Goal: Find specific page/section: Find specific page/section

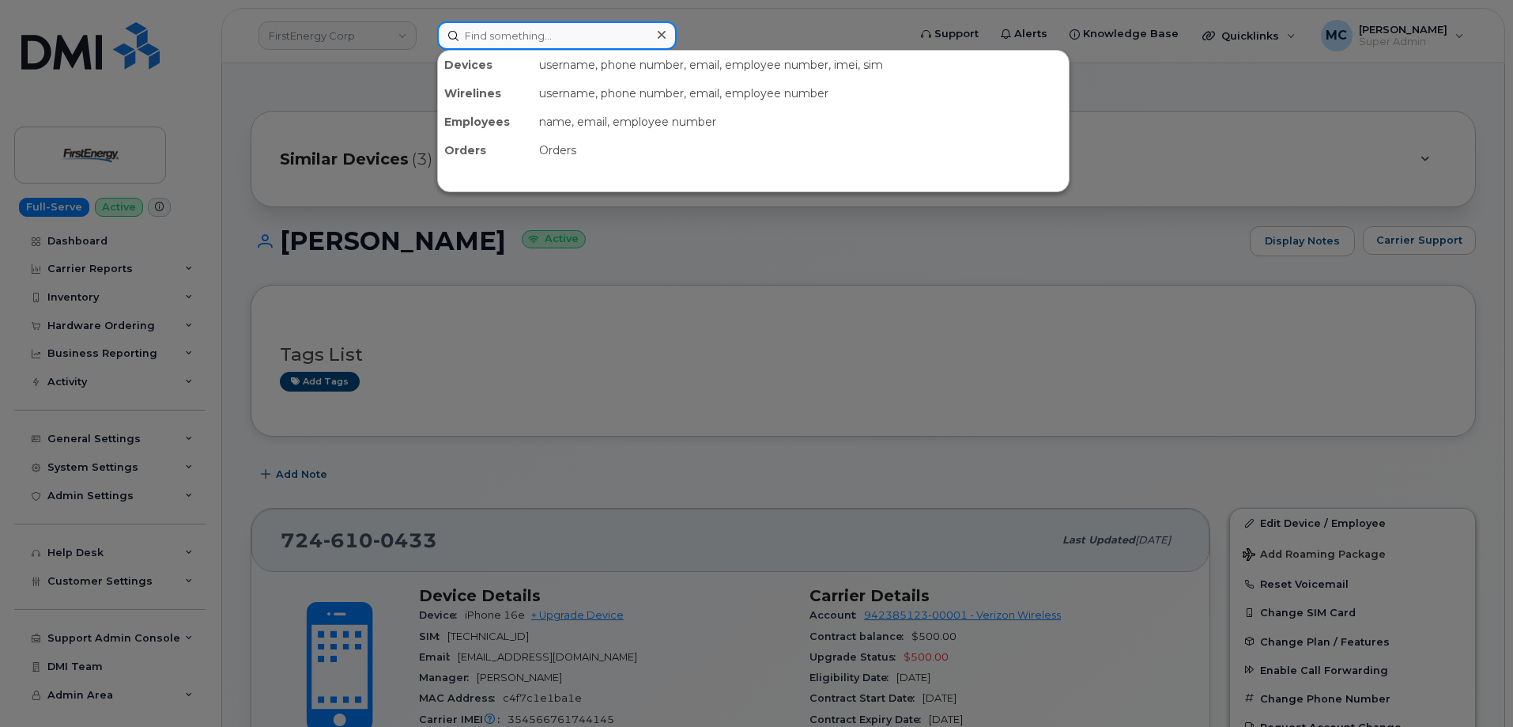
click at [608, 33] on input at bounding box center [557, 35] width 240 height 28
paste input "[PHONE_NUMBER]"
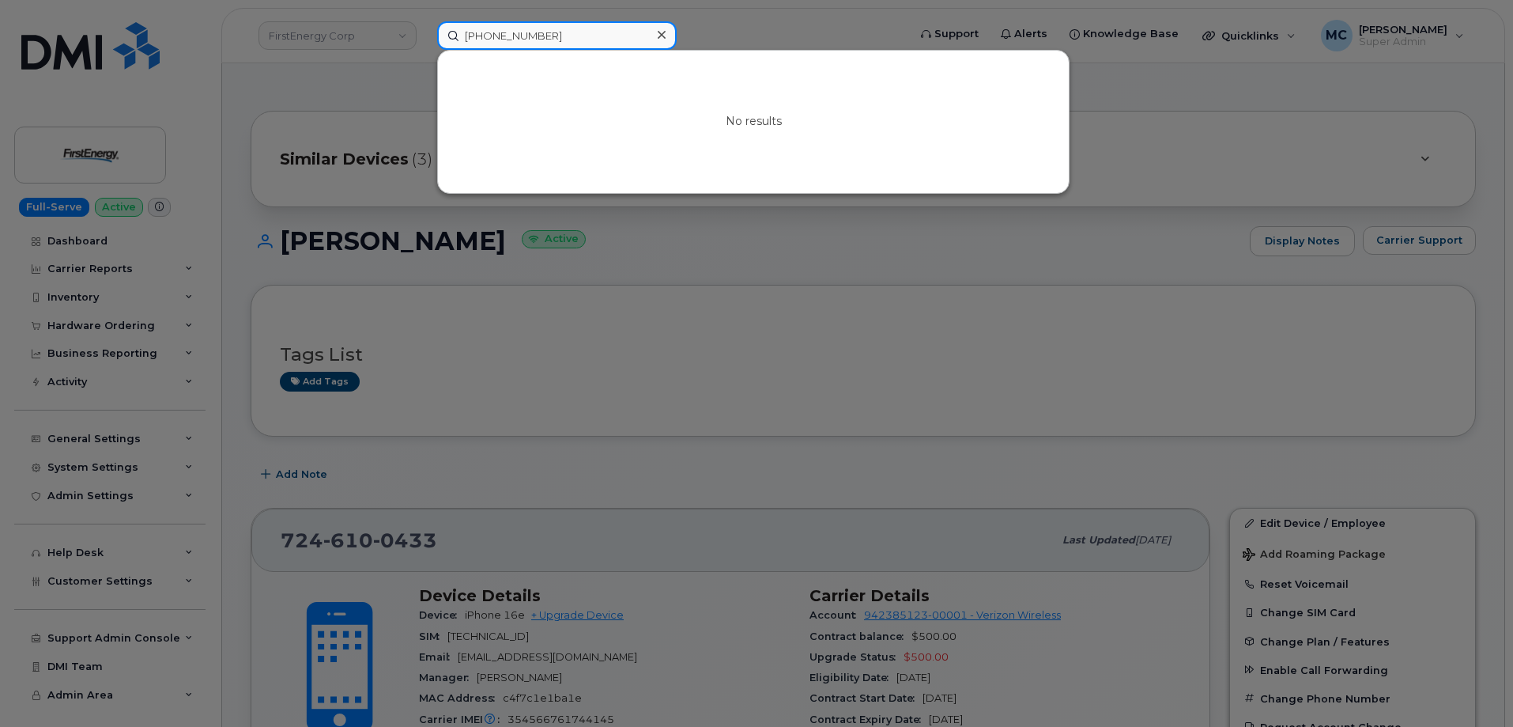
type input "[PHONE_NUMBER]"
click at [294, 33] on div at bounding box center [756, 363] width 1513 height 727
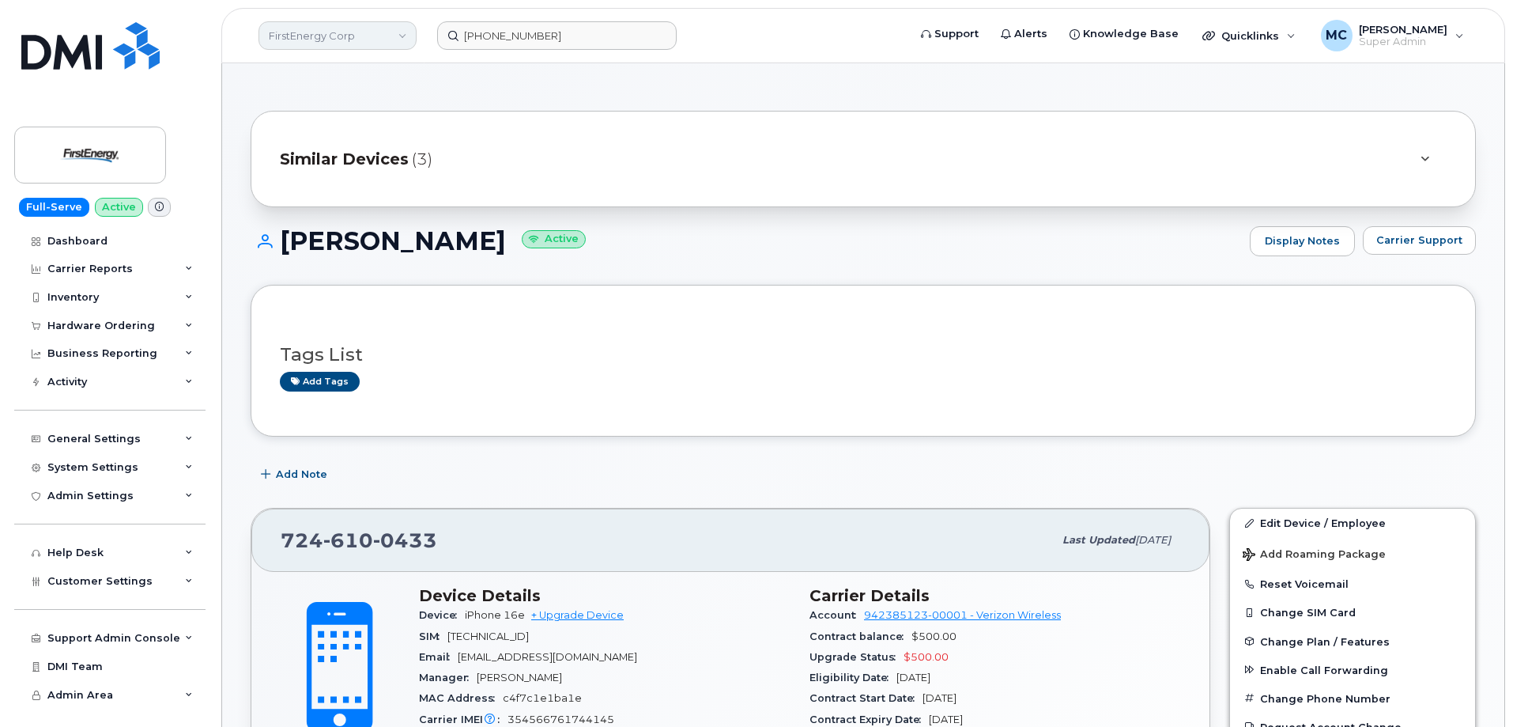
click at [303, 37] on link "FirstEnergy Corp" at bounding box center [338, 35] width 158 height 28
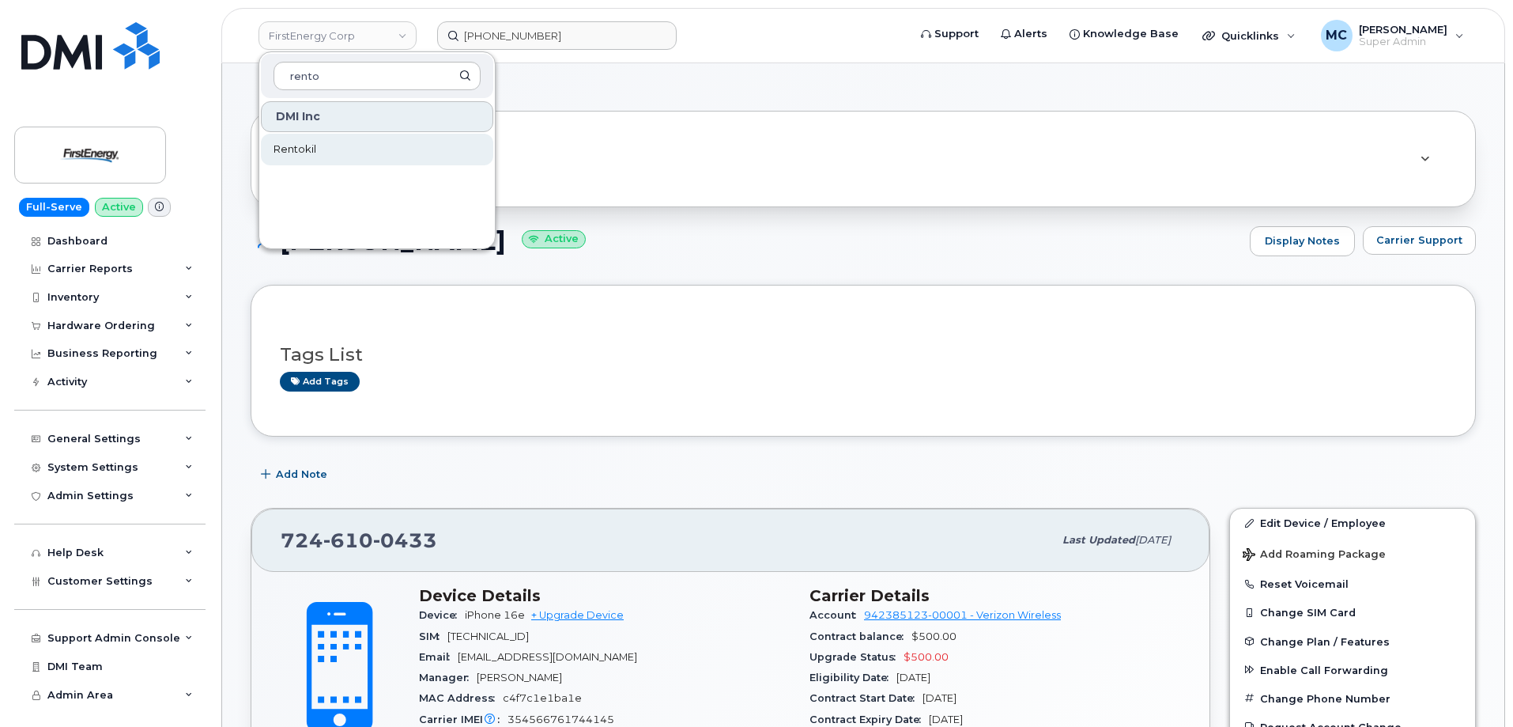
type input "rento"
click at [321, 141] on link "Rentokil" at bounding box center [377, 150] width 232 height 32
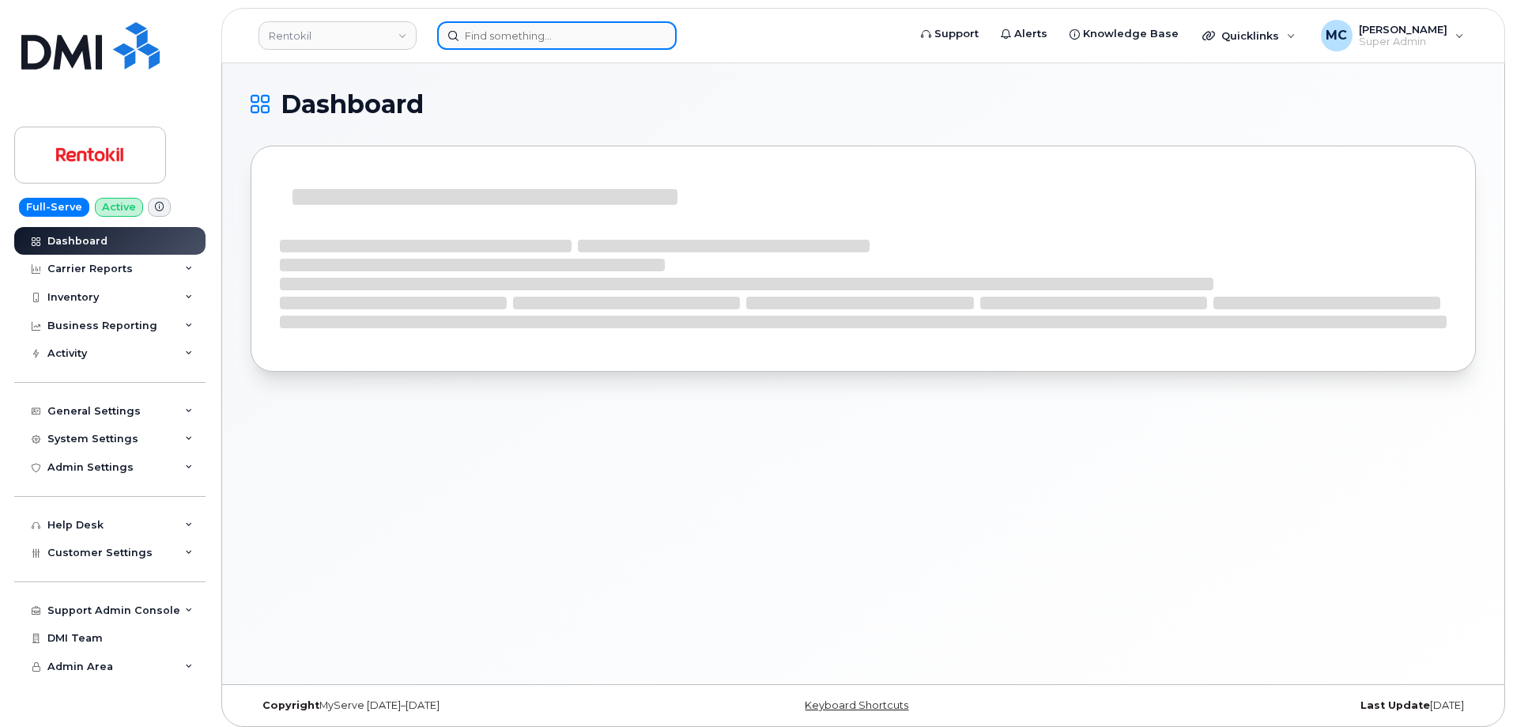
click at [538, 35] on input at bounding box center [557, 35] width 240 height 28
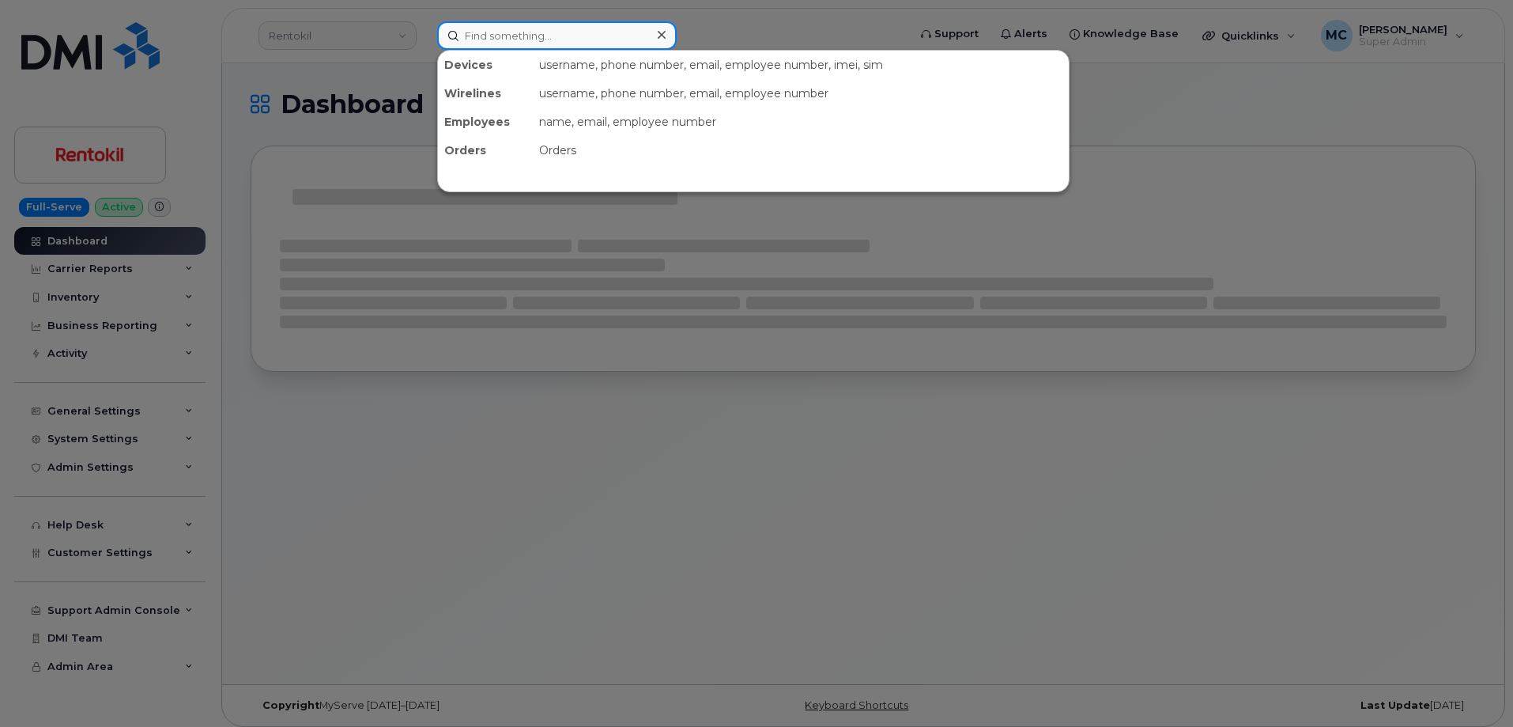
paste input "[PHONE_NUMBER]"
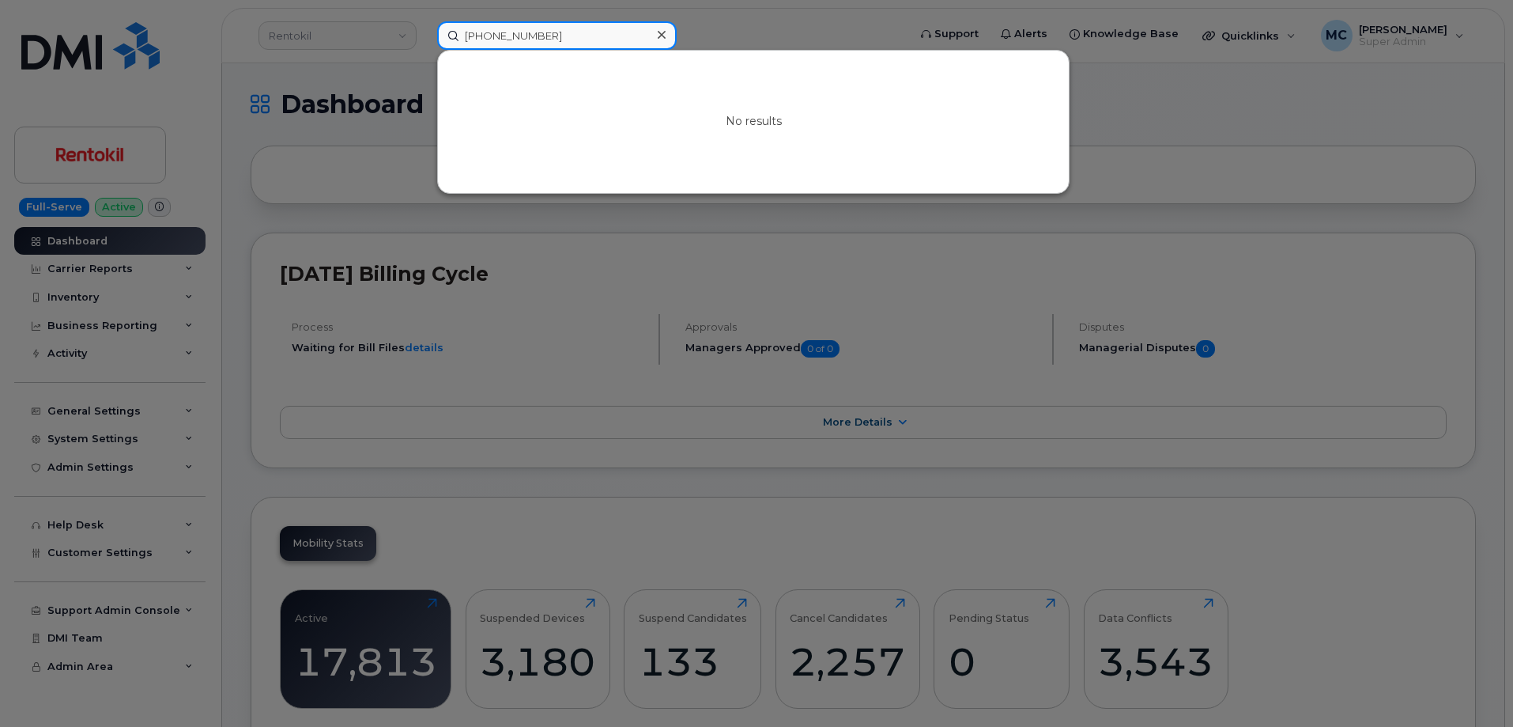
click at [519, 35] on input "[PHONE_NUMBER]" at bounding box center [557, 35] width 240 height 28
click at [599, 40] on input "5056017683" at bounding box center [557, 35] width 240 height 28
paste input "Sarah Aviles"
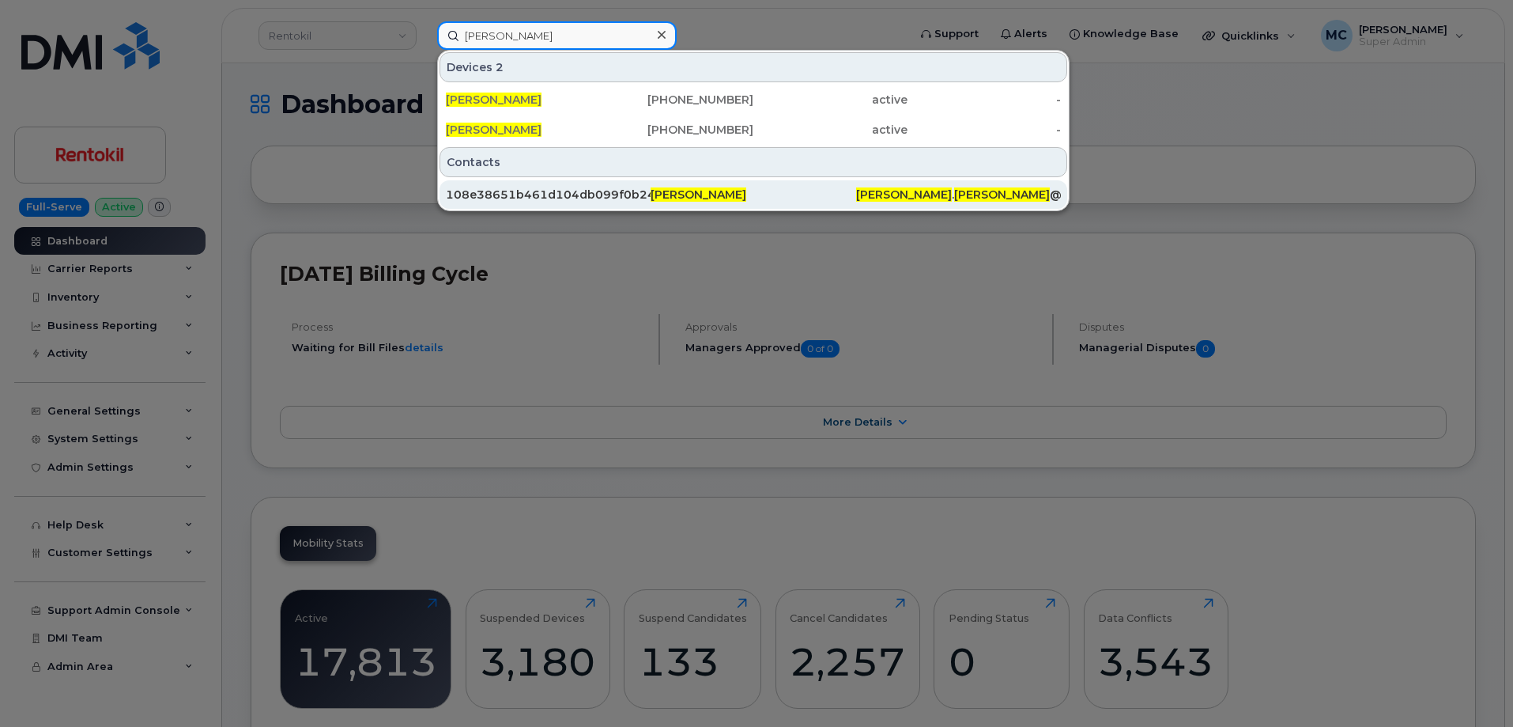
type input "Sarah Aviles"
click at [687, 196] on span "Sarah Aviles" at bounding box center [699, 194] width 96 height 14
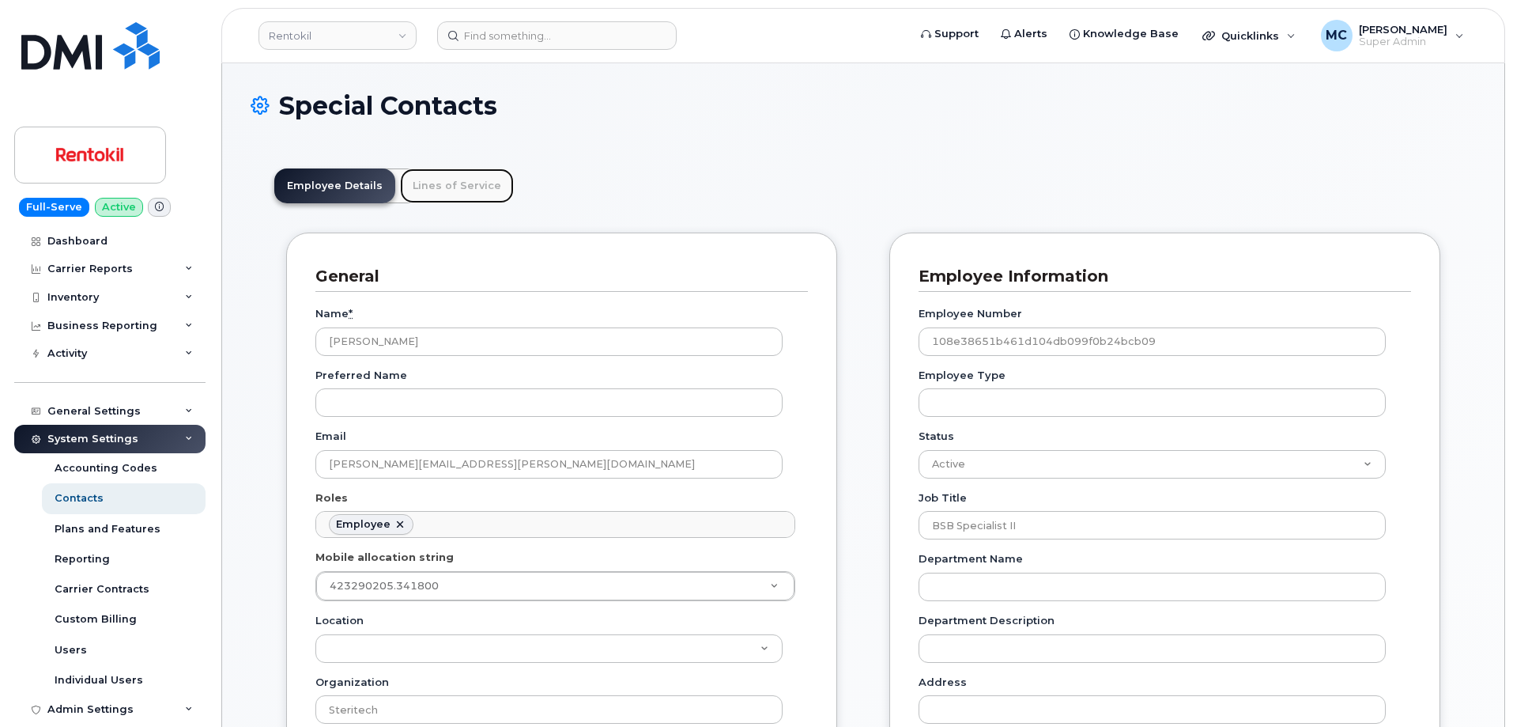
scroll to position [47, 0]
click at [462, 198] on link "Lines of Service" at bounding box center [457, 185] width 114 height 35
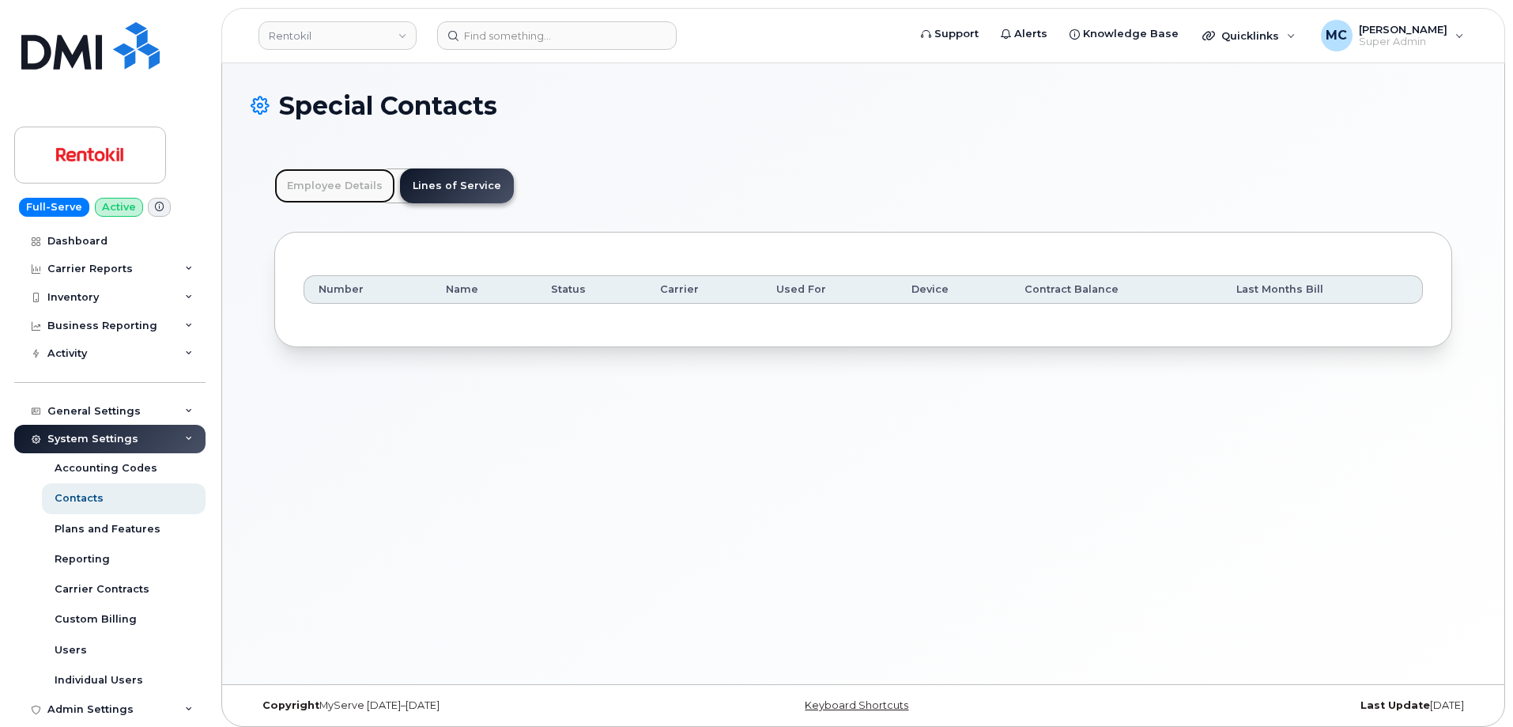
click at [358, 191] on link "Employee Details" at bounding box center [334, 185] width 121 height 35
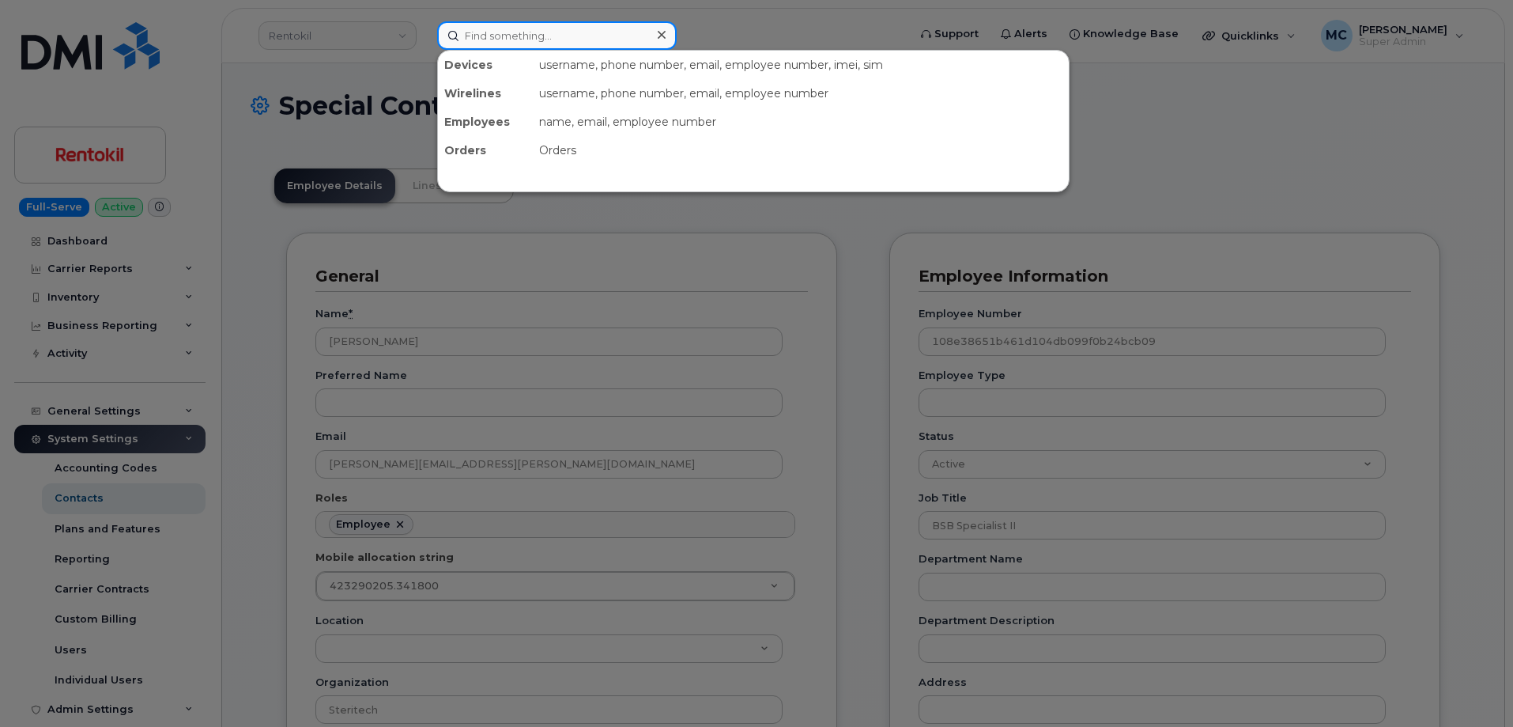
click at [606, 36] on input at bounding box center [557, 35] width 240 height 28
paste input "[PERSON_NAME]"
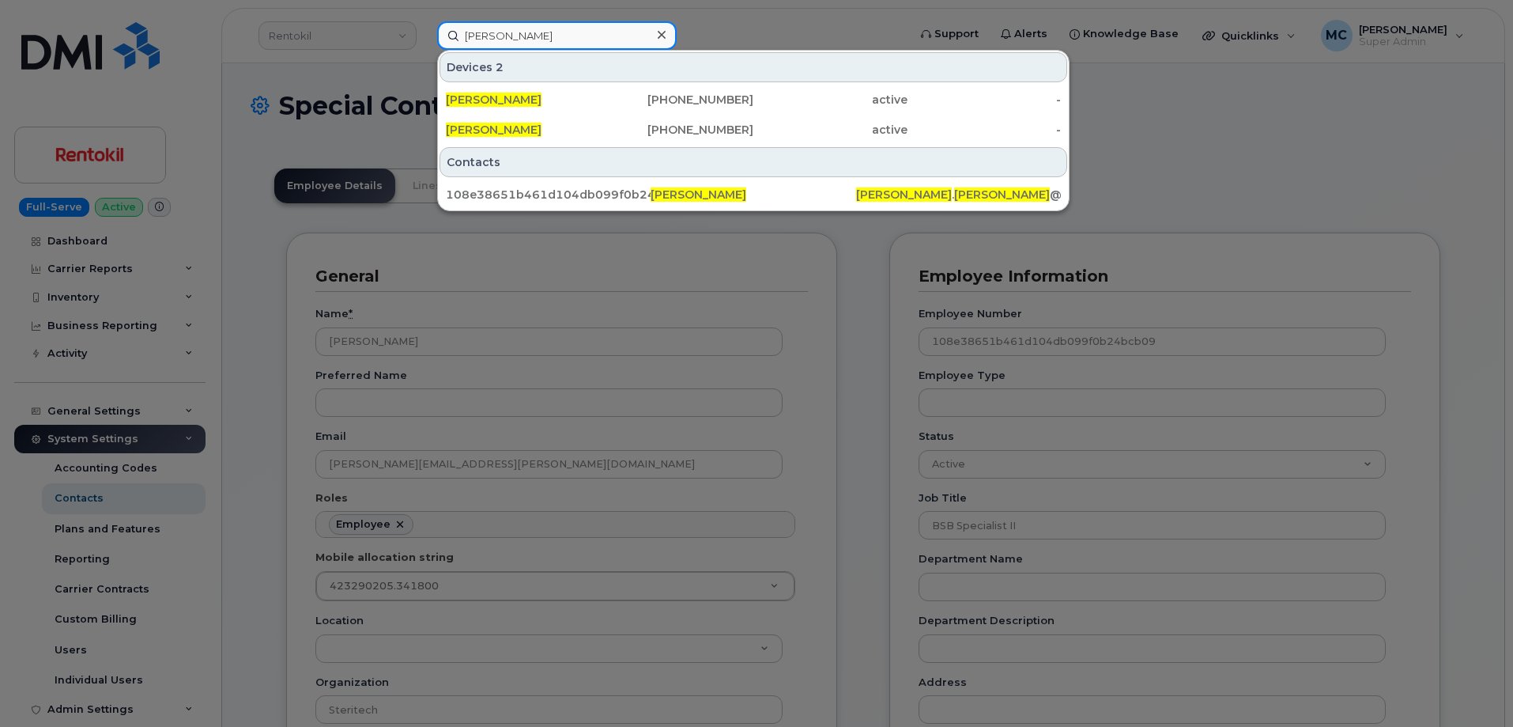
type input "Sarah Aviles"
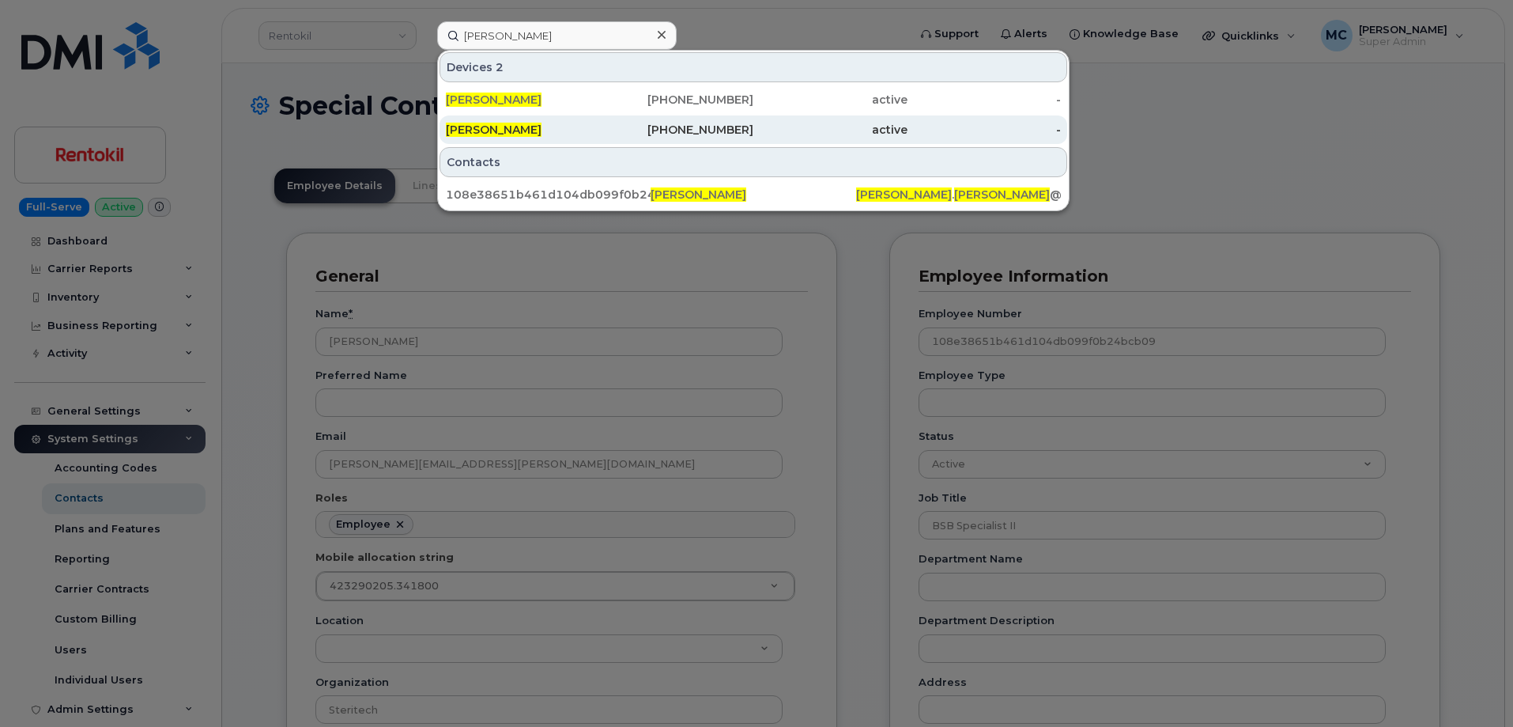
click at [736, 124] on div "515-601-7683" at bounding box center [677, 130] width 154 height 16
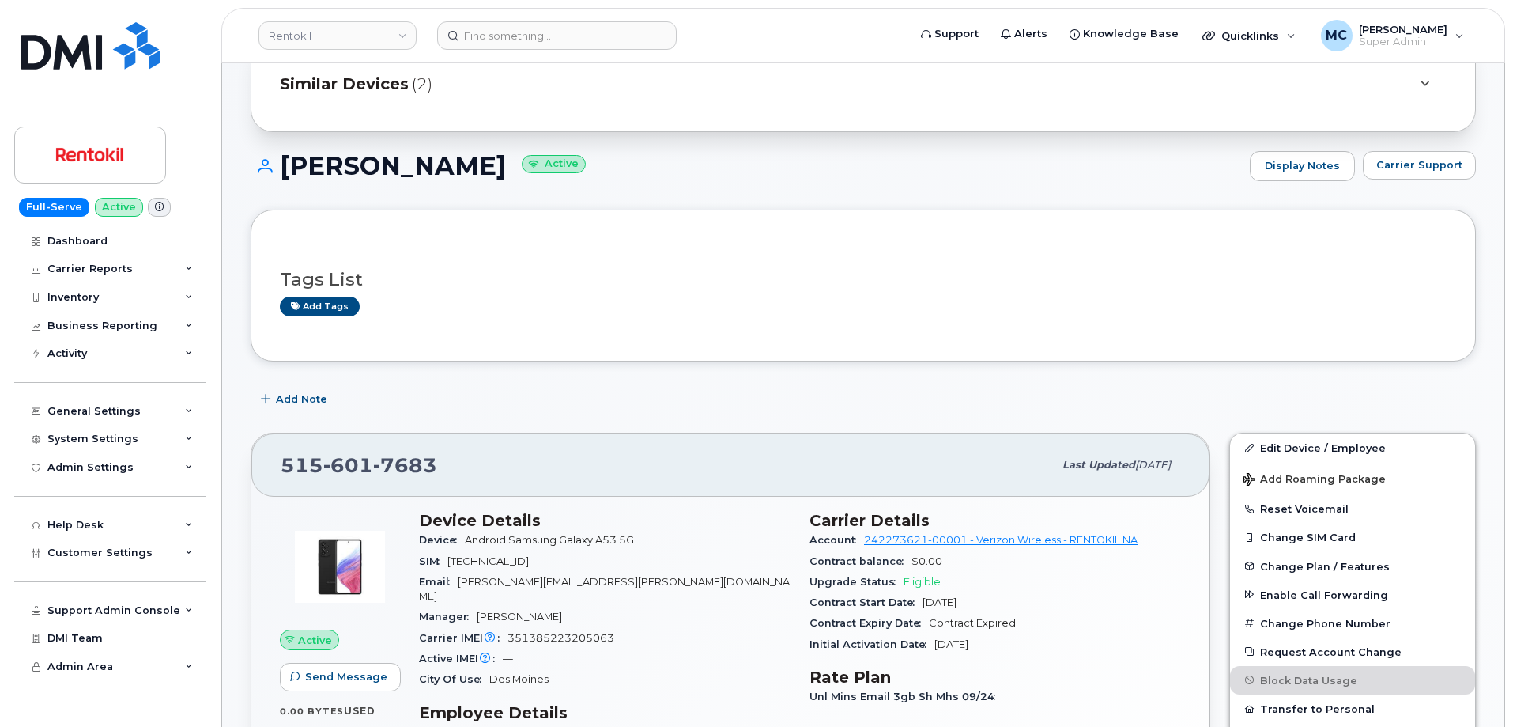
scroll to position [78, 0]
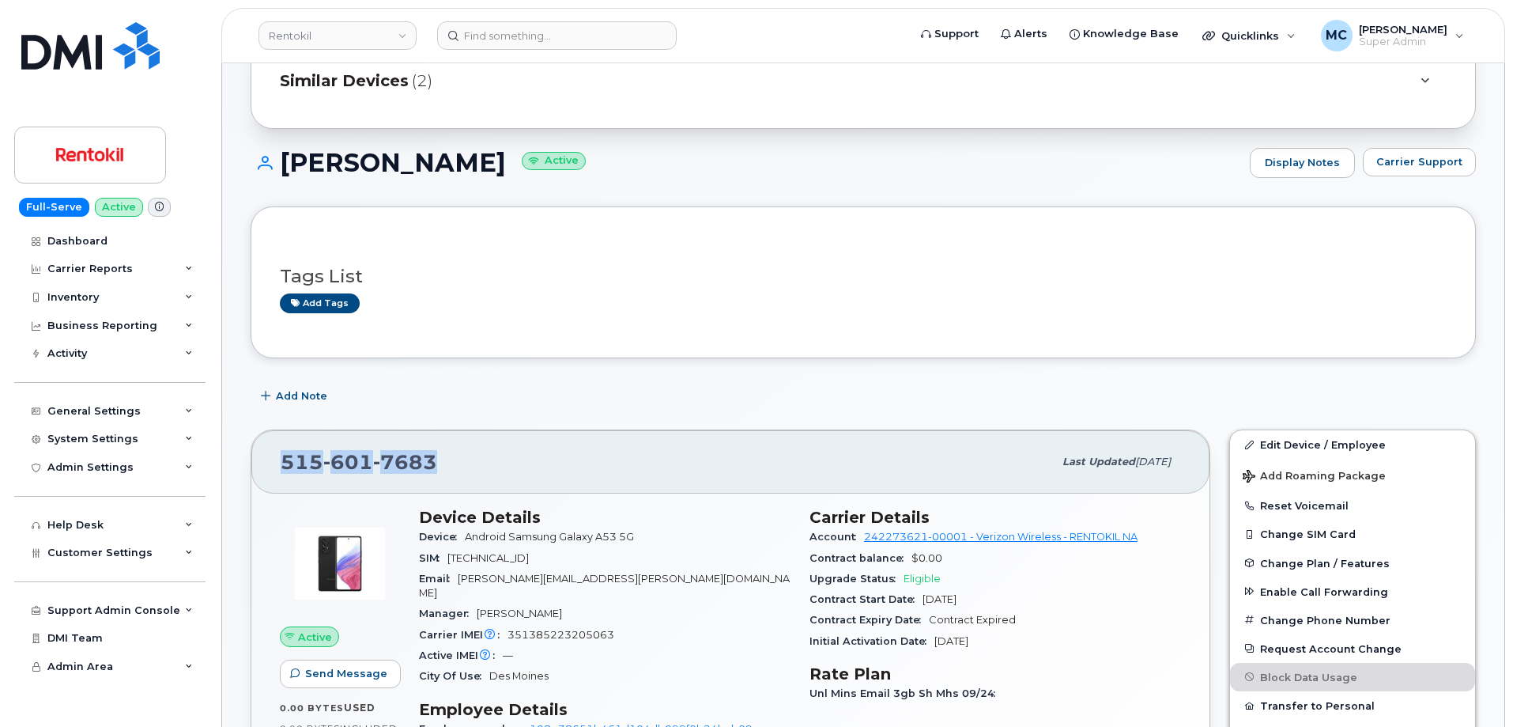
drag, startPoint x: 462, startPoint y: 460, endPoint x: 270, endPoint y: 461, distance: 192.1
click at [270, 461] on div "515 601 7683 Last updated Oct 03, 2025" at bounding box center [730, 461] width 958 height 63
copy span "515 601 7683"
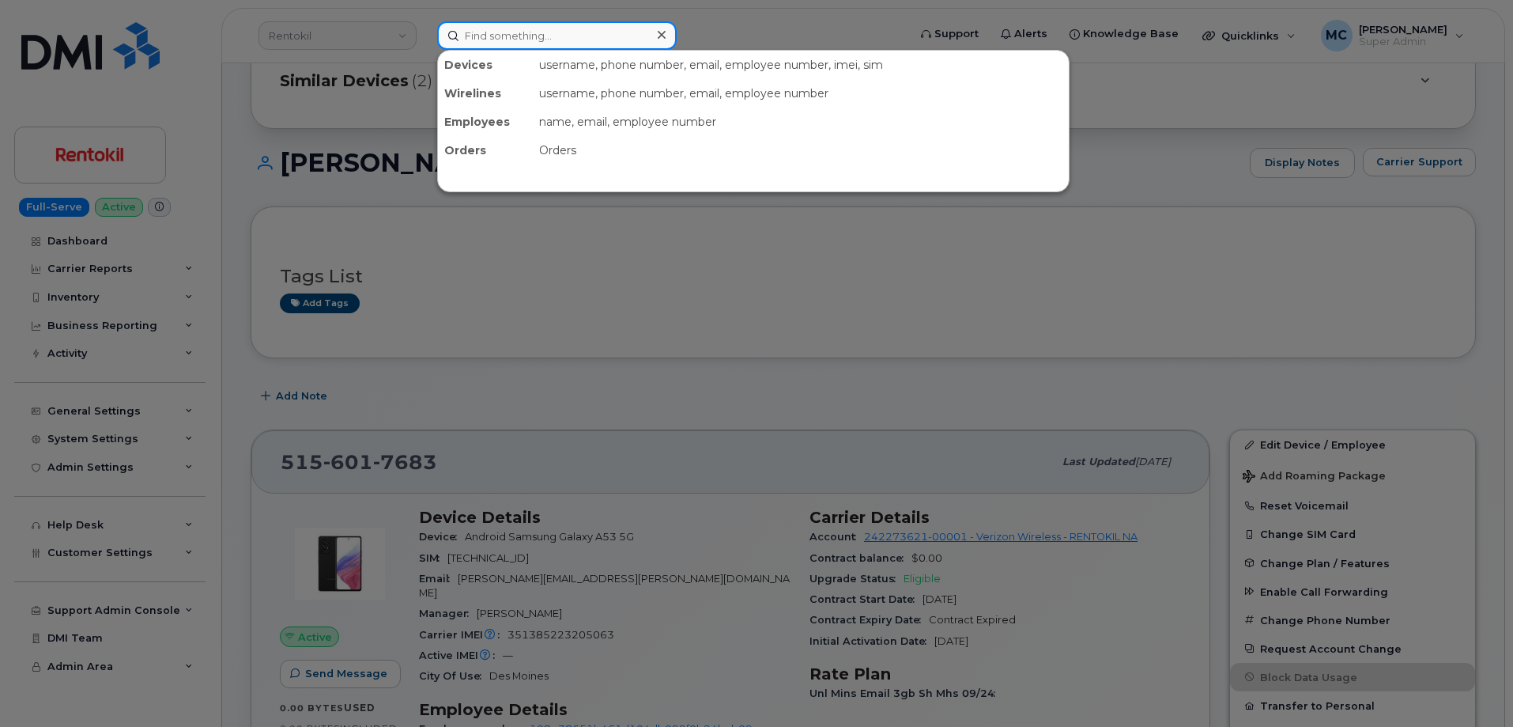
click at [545, 40] on input at bounding box center [557, 35] width 240 height 28
paste input "303187"
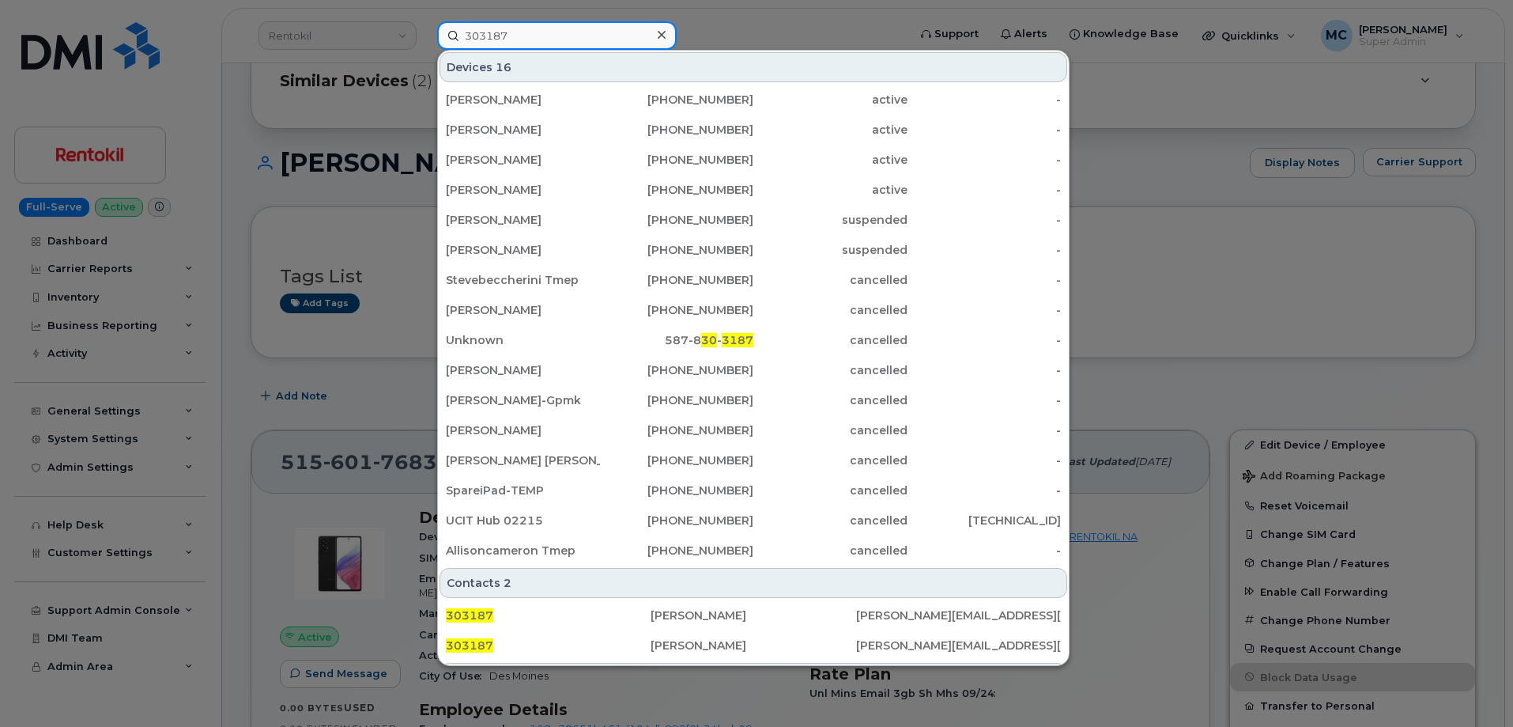
type input "303187"
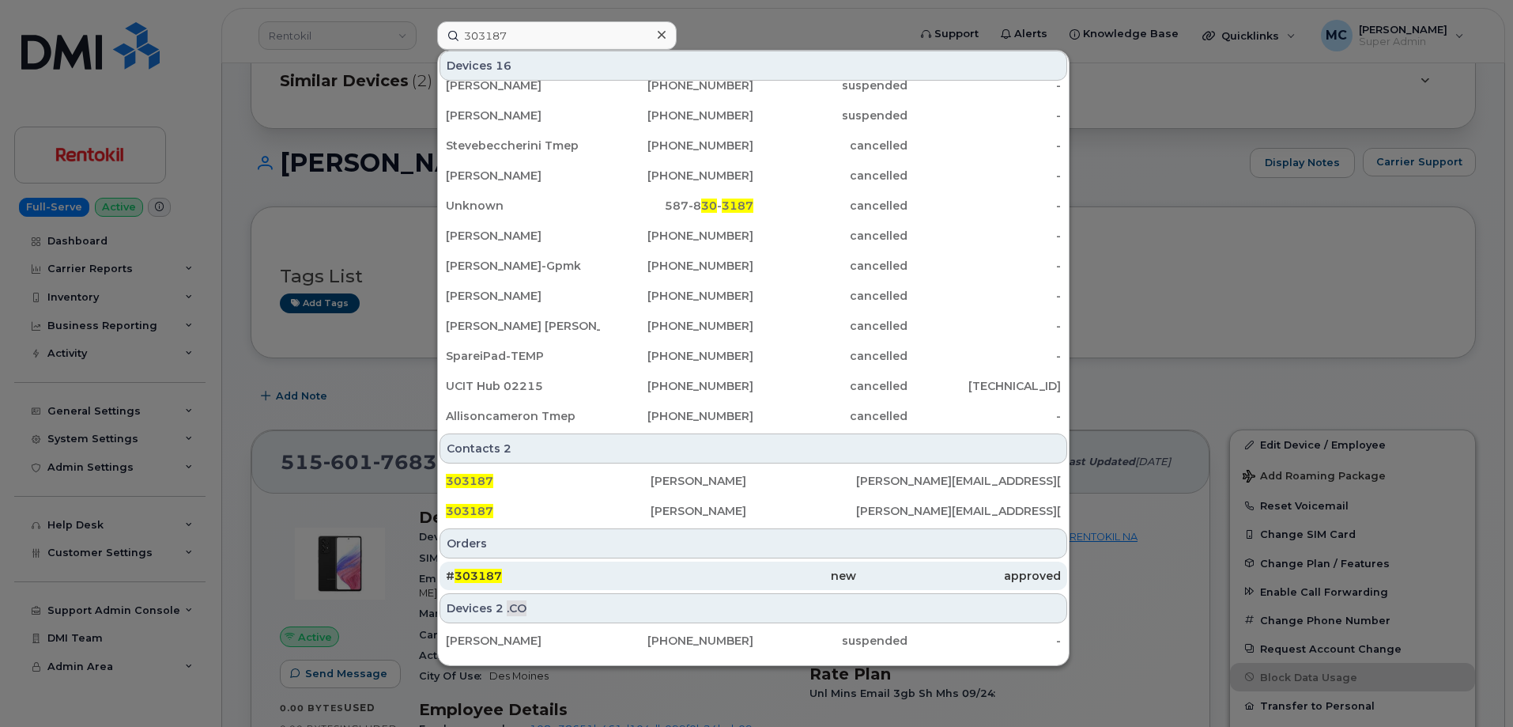
scroll to position [142, 0]
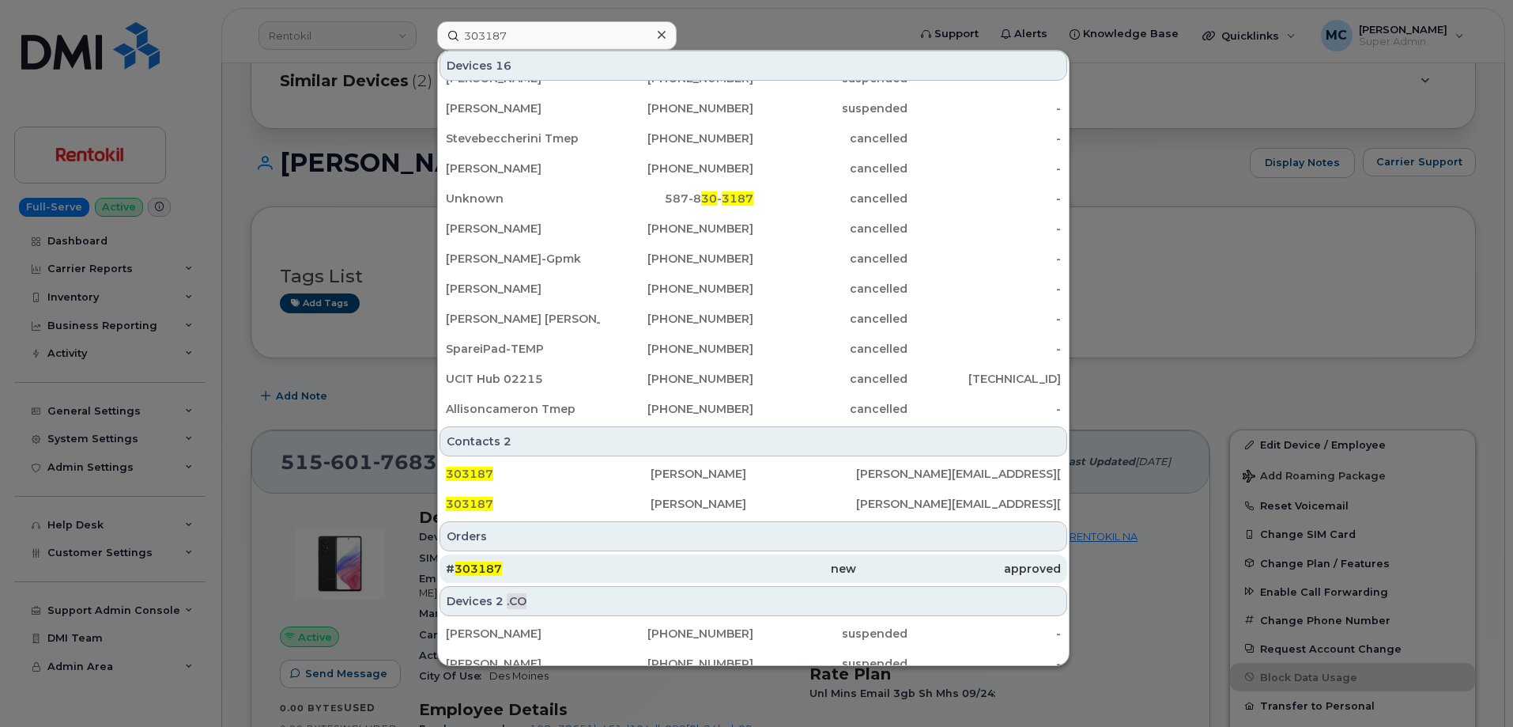
click at [851, 572] on div "new" at bounding box center [753, 569] width 205 height 16
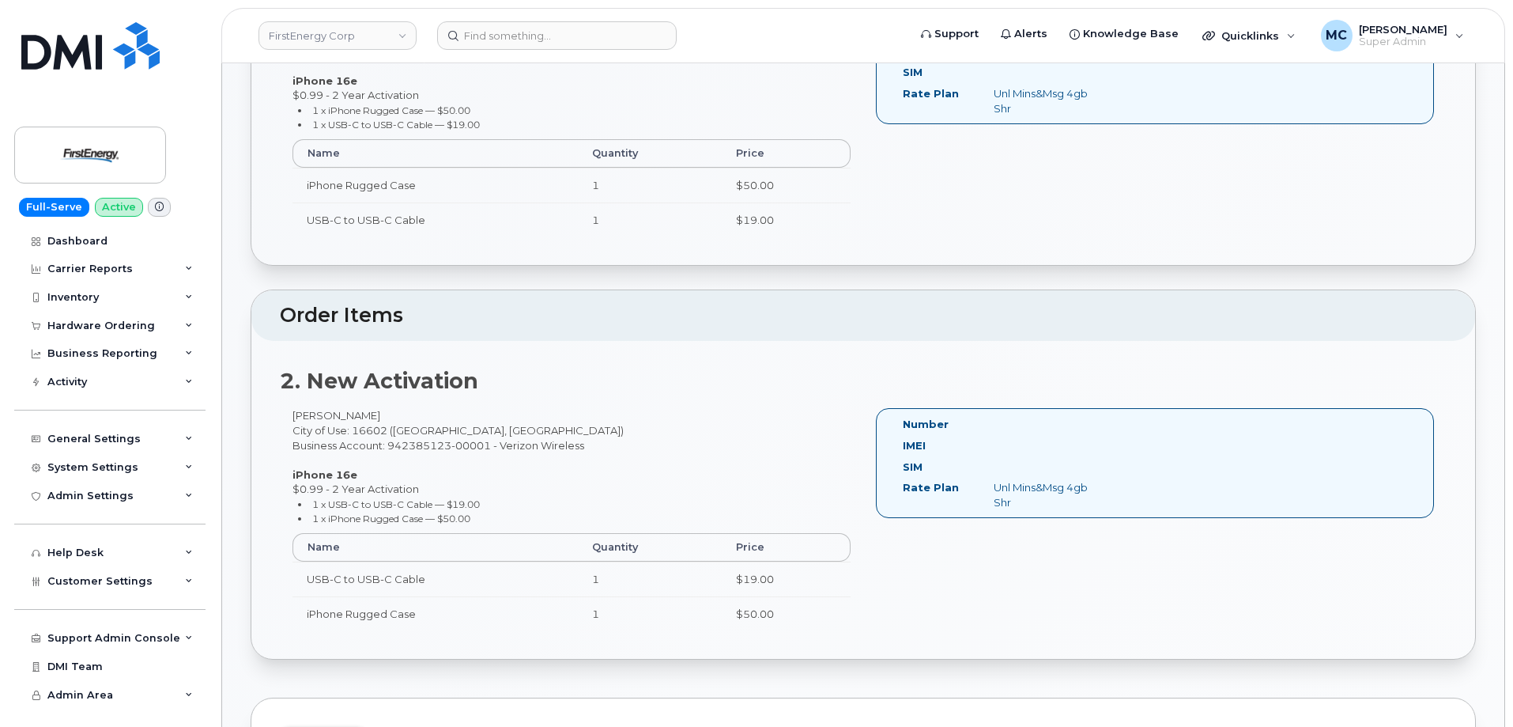
scroll to position [601, 0]
click at [890, 348] on div "2. New Activation [PERSON_NAME] City of Use: 16602 ([GEOGRAPHIC_DATA], [GEOGRAP…" at bounding box center [863, 496] width 1224 height 319
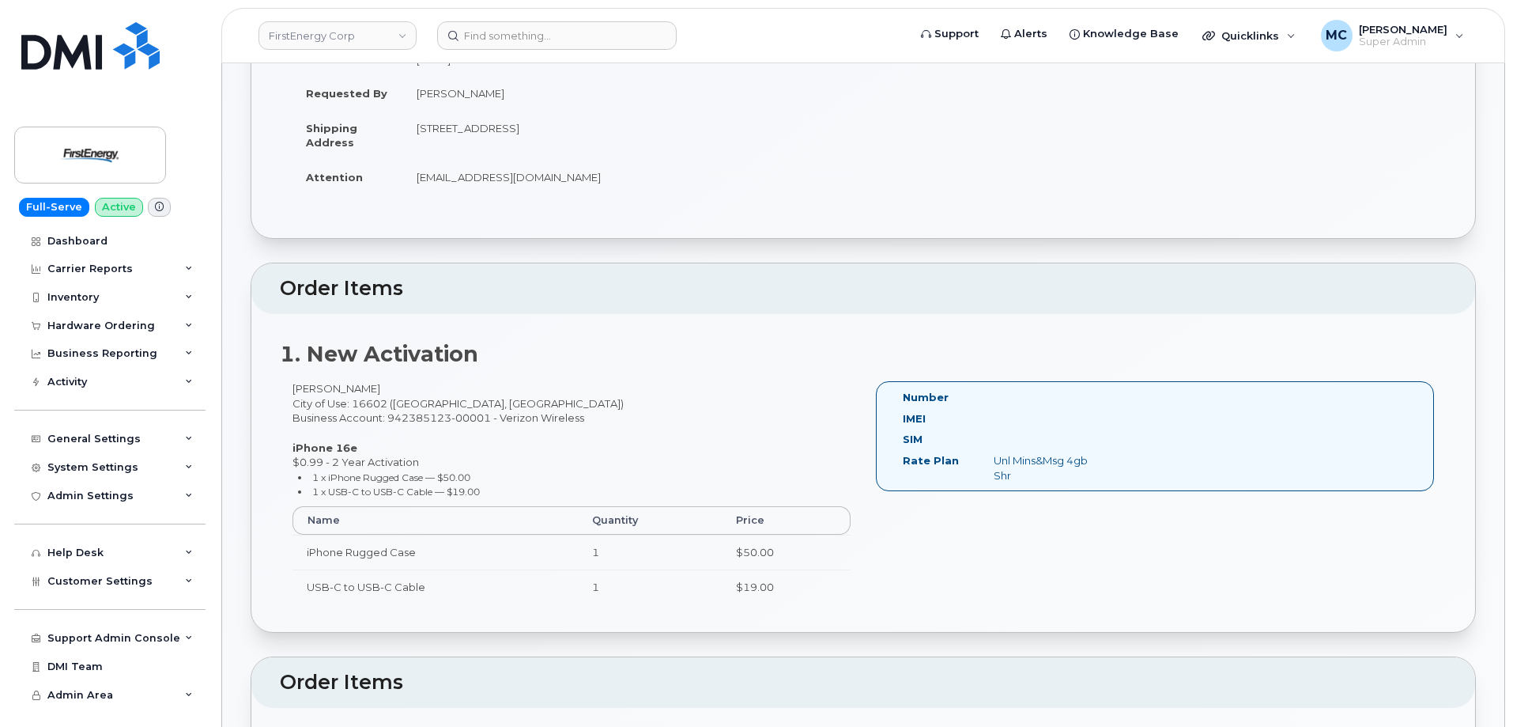
scroll to position [219, 0]
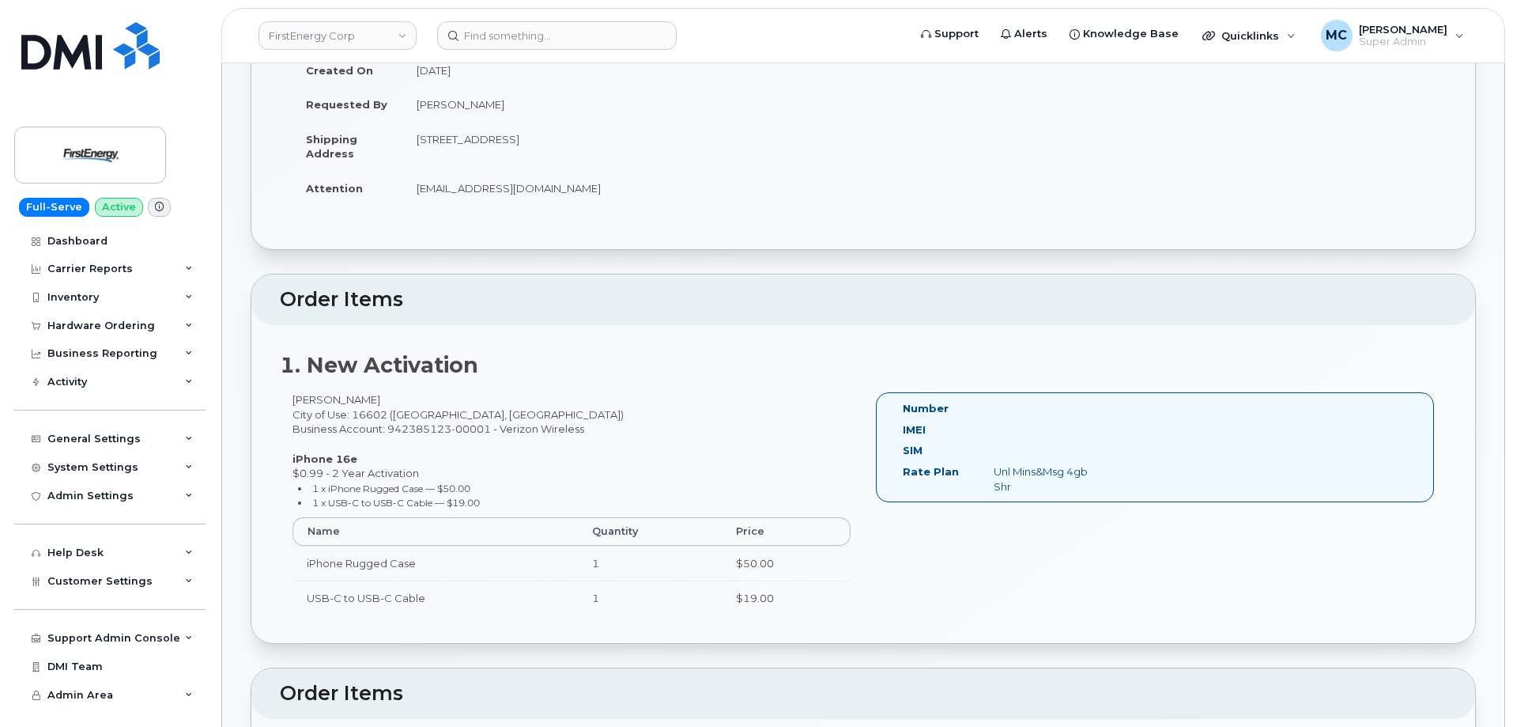
drag, startPoint x: 380, startPoint y: 400, endPoint x: 281, endPoint y: 400, distance: 98.8
click at [281, 400] on div "Garrett Thomas City of Use: 16602 (Altoona, PA) Business Account: 942385123-000…" at bounding box center [571, 510] width 583 height 236
copy div "[PERSON_NAME]"
click at [578, 325] on div "1. New Activation Garrett Thomas City of Use: 16602 (Altoona, PA) Business Acco…" at bounding box center [863, 484] width 1224 height 319
click at [1123, 310] on h2 "Order Items" at bounding box center [863, 300] width 1167 height 22
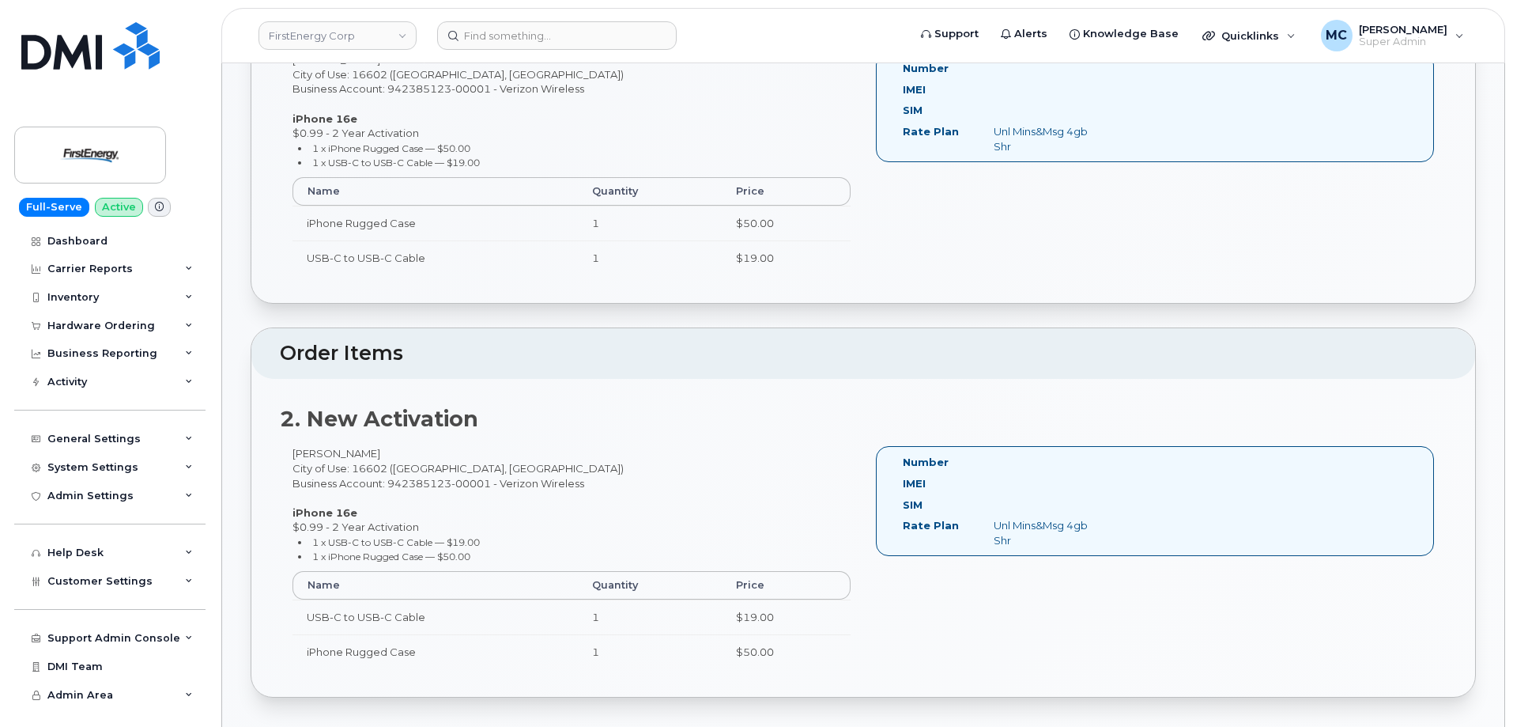
scroll to position [563, 0]
click at [455, 436] on div "2. New Activation John Fogelsonger City of Use: 16602 (Altoona, PA) Business Ac…" at bounding box center [863, 534] width 1224 height 319
drag, startPoint x: 394, startPoint y: 451, endPoint x: 294, endPoint y: 450, distance: 99.6
click at [294, 450] on div "John Fogelsonger City of Use: 16602 (Altoona, PA) Business Account: 942385123-0…" at bounding box center [571, 560] width 583 height 236
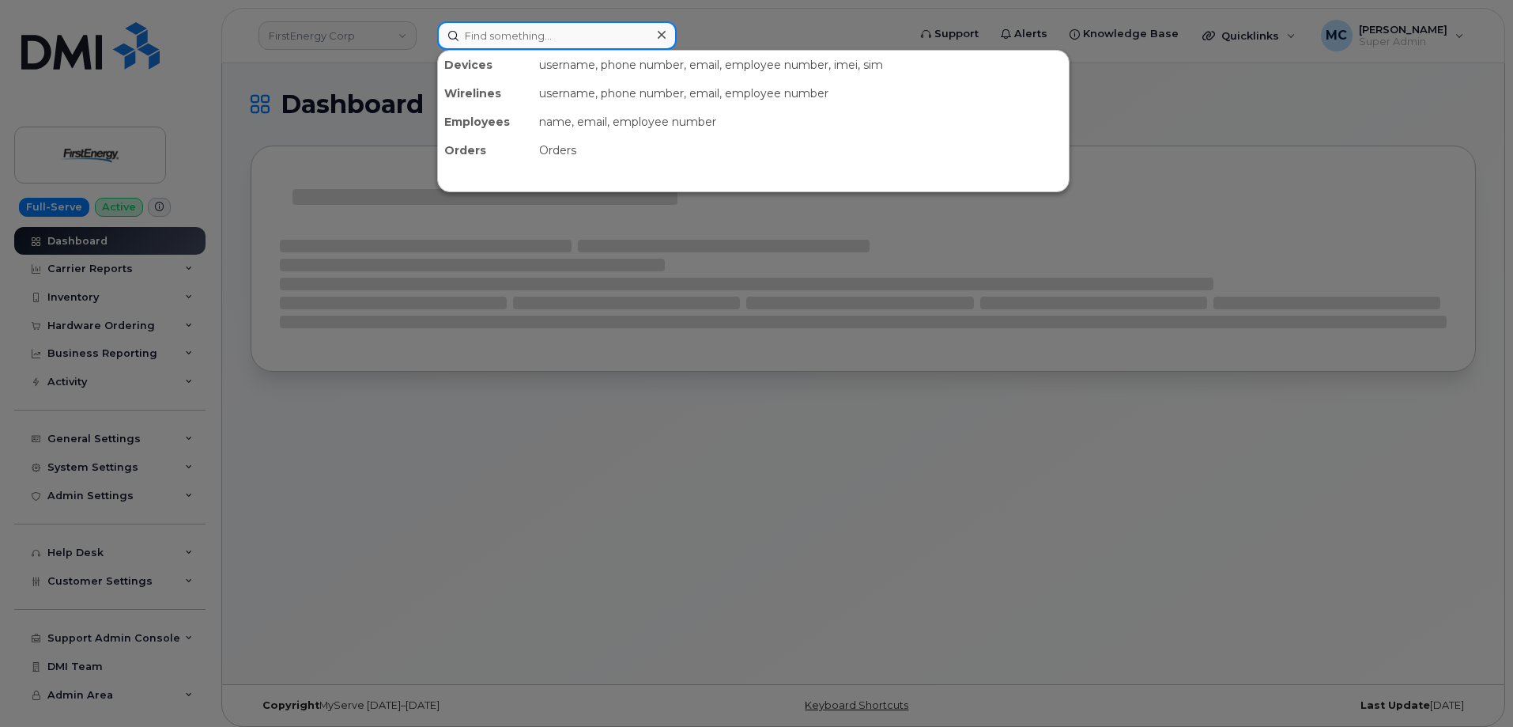
click at [616, 42] on input at bounding box center [557, 35] width 240 height 28
paste input "[PERSON_NAME]"
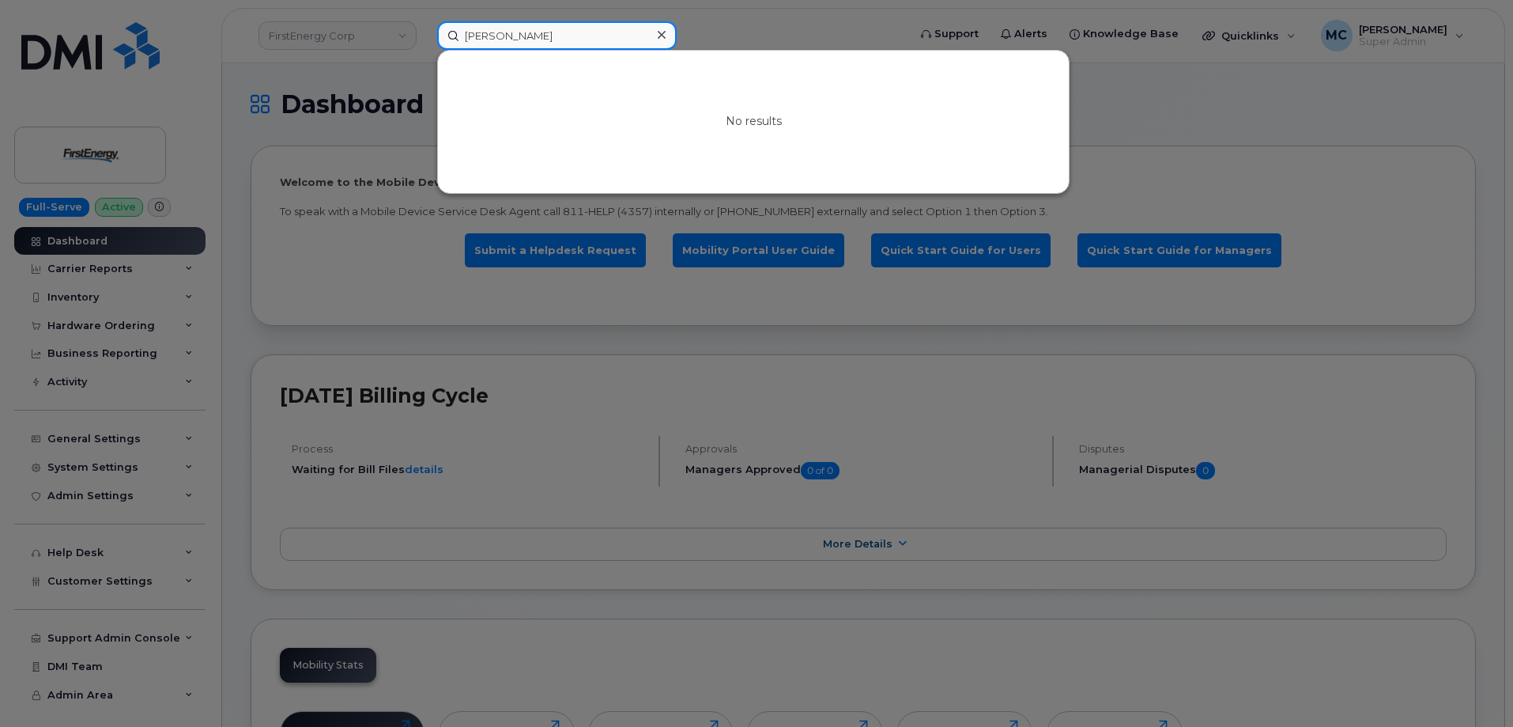
drag, startPoint x: 624, startPoint y: 36, endPoint x: 376, endPoint y: 38, distance: 247.5
click at [425, 38] on div "Garrett Thomas No results" at bounding box center [667, 35] width 485 height 28
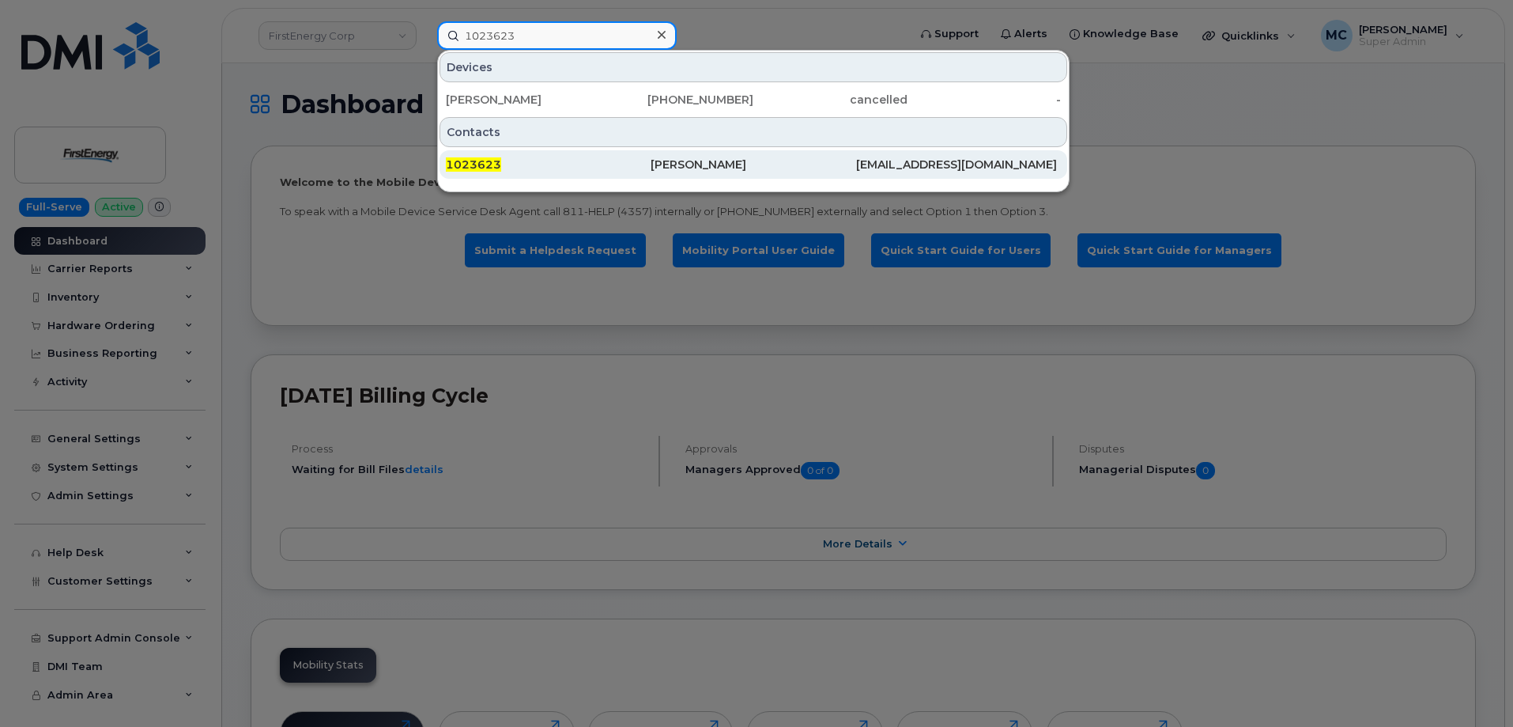
type input "1023623"
click at [723, 167] on div "Garrett L Thomas" at bounding box center [753, 165] width 205 height 16
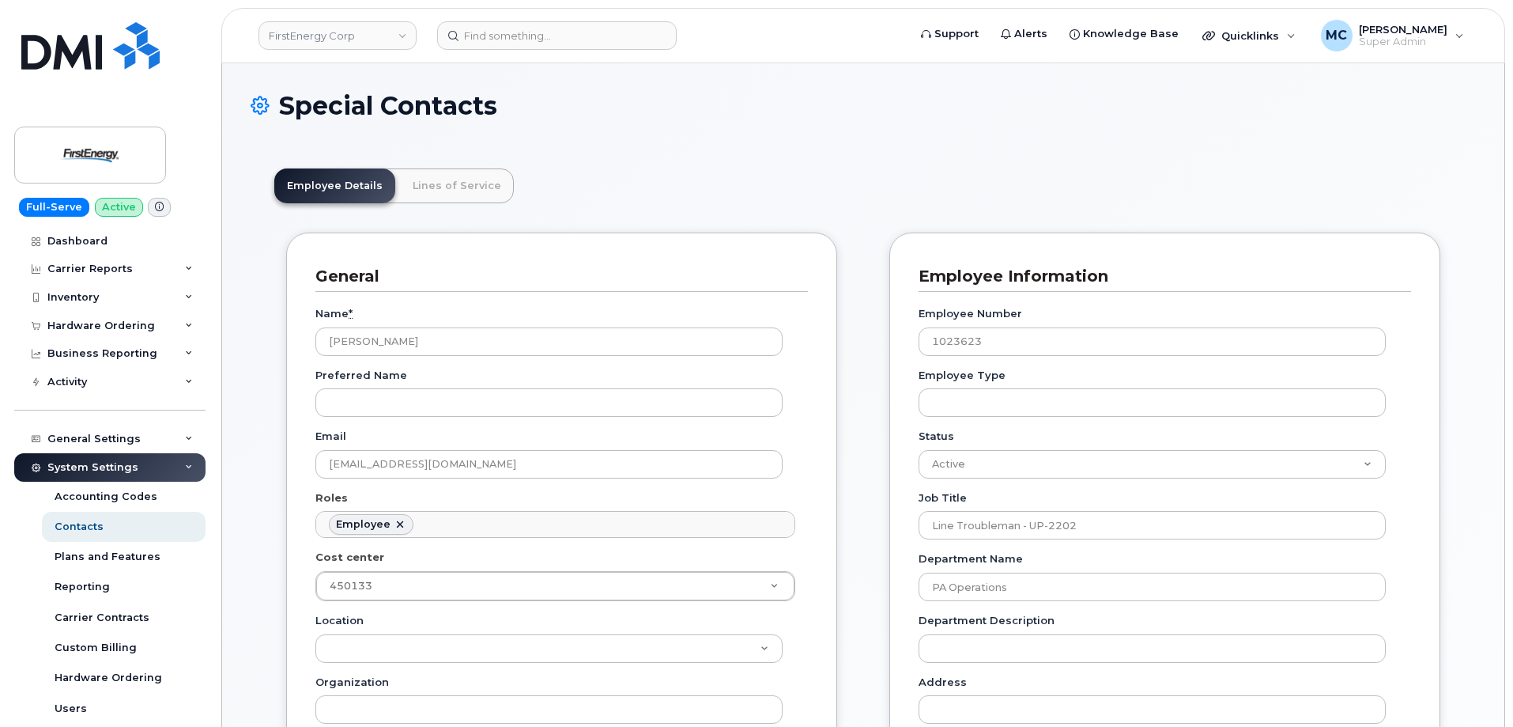
click at [758, 119] on h1 "Special Contacts" at bounding box center [863, 106] width 1225 height 28
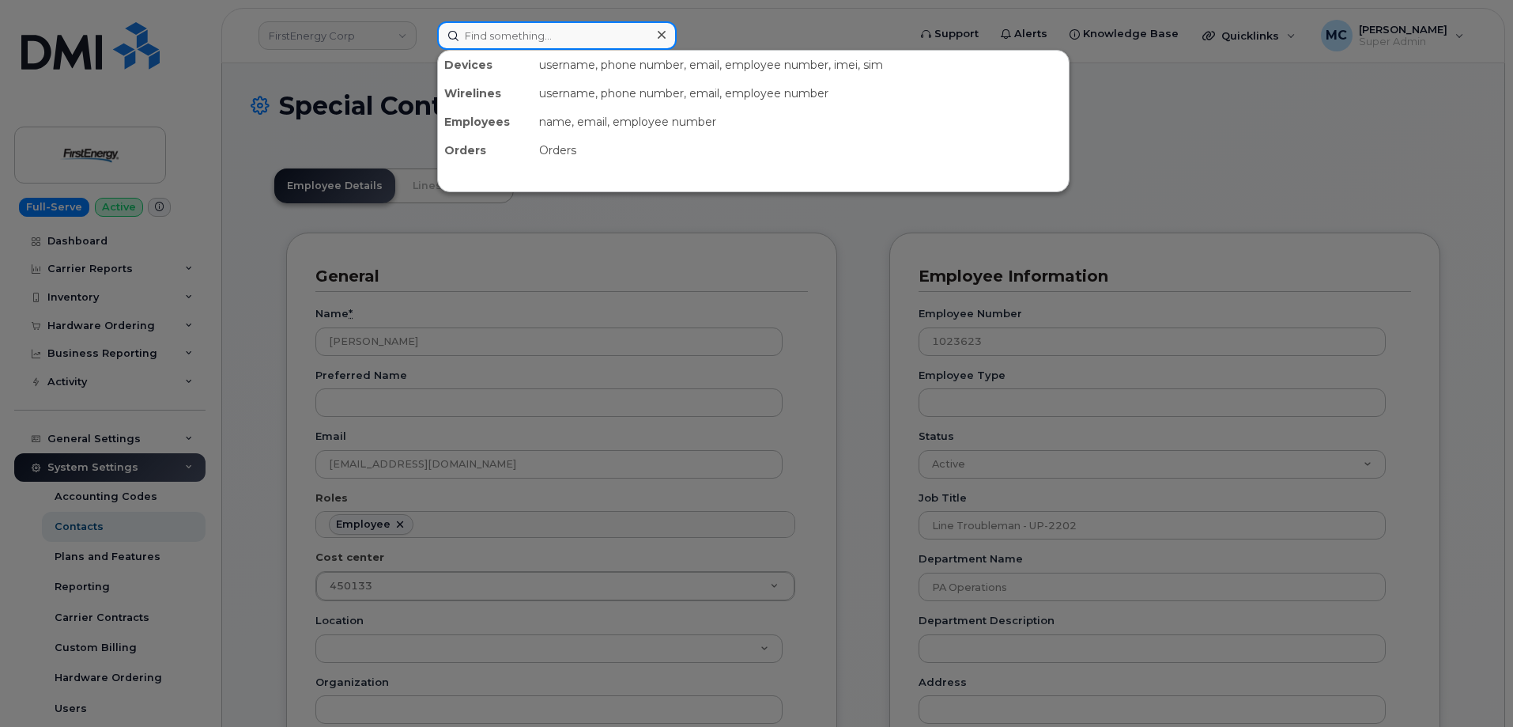
click at [554, 35] on input at bounding box center [557, 35] width 240 height 28
paste input "7246100433"
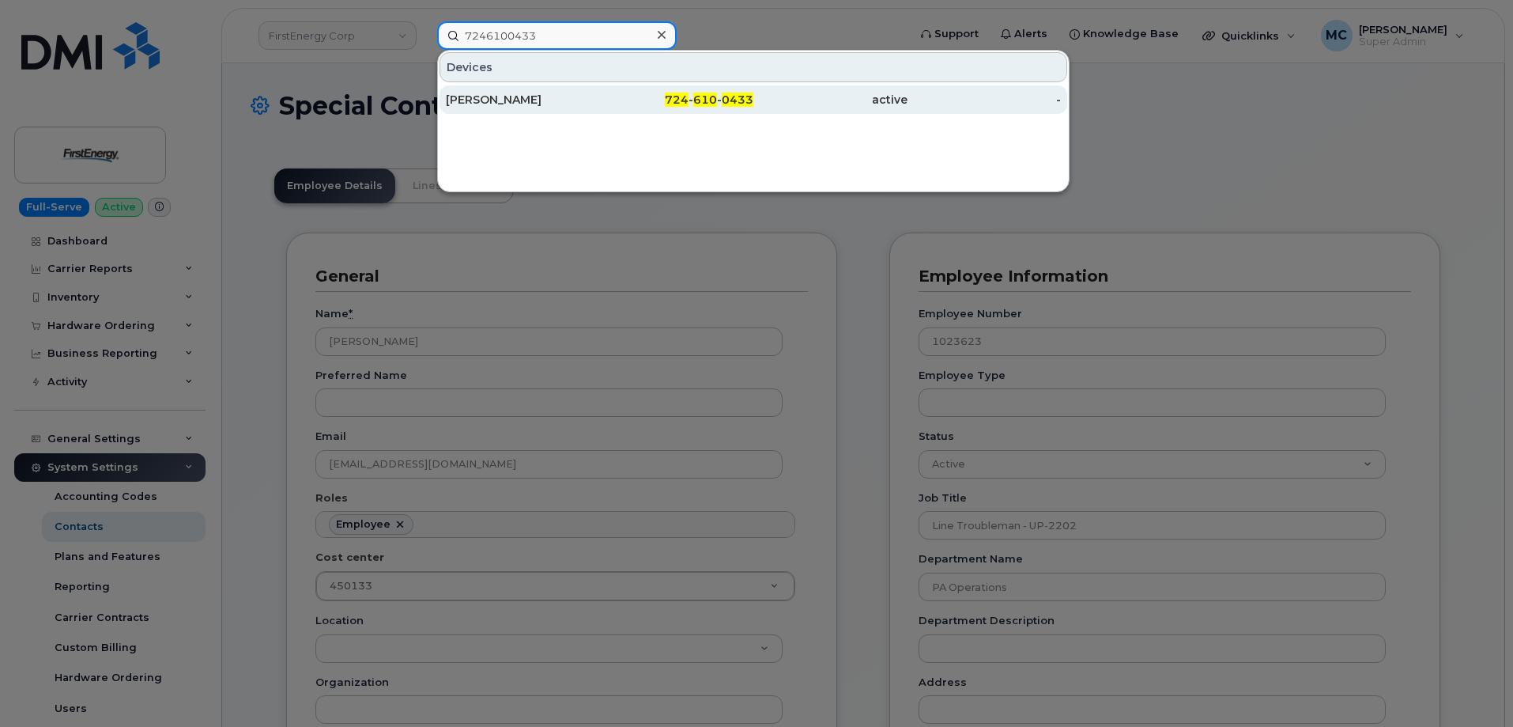
type input "7246100433"
click at [575, 88] on div "David L Kanalis" at bounding box center [523, 99] width 154 height 28
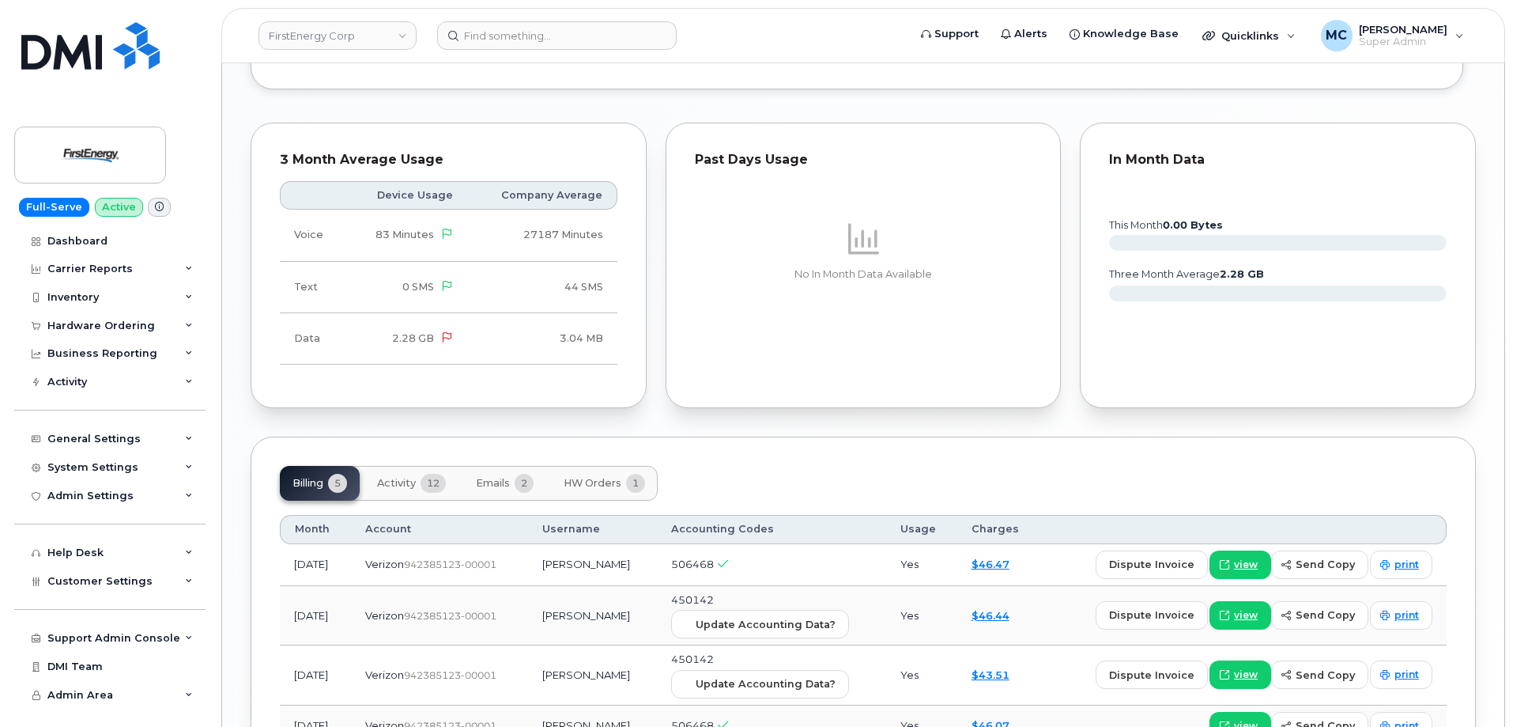
scroll to position [1330, 0]
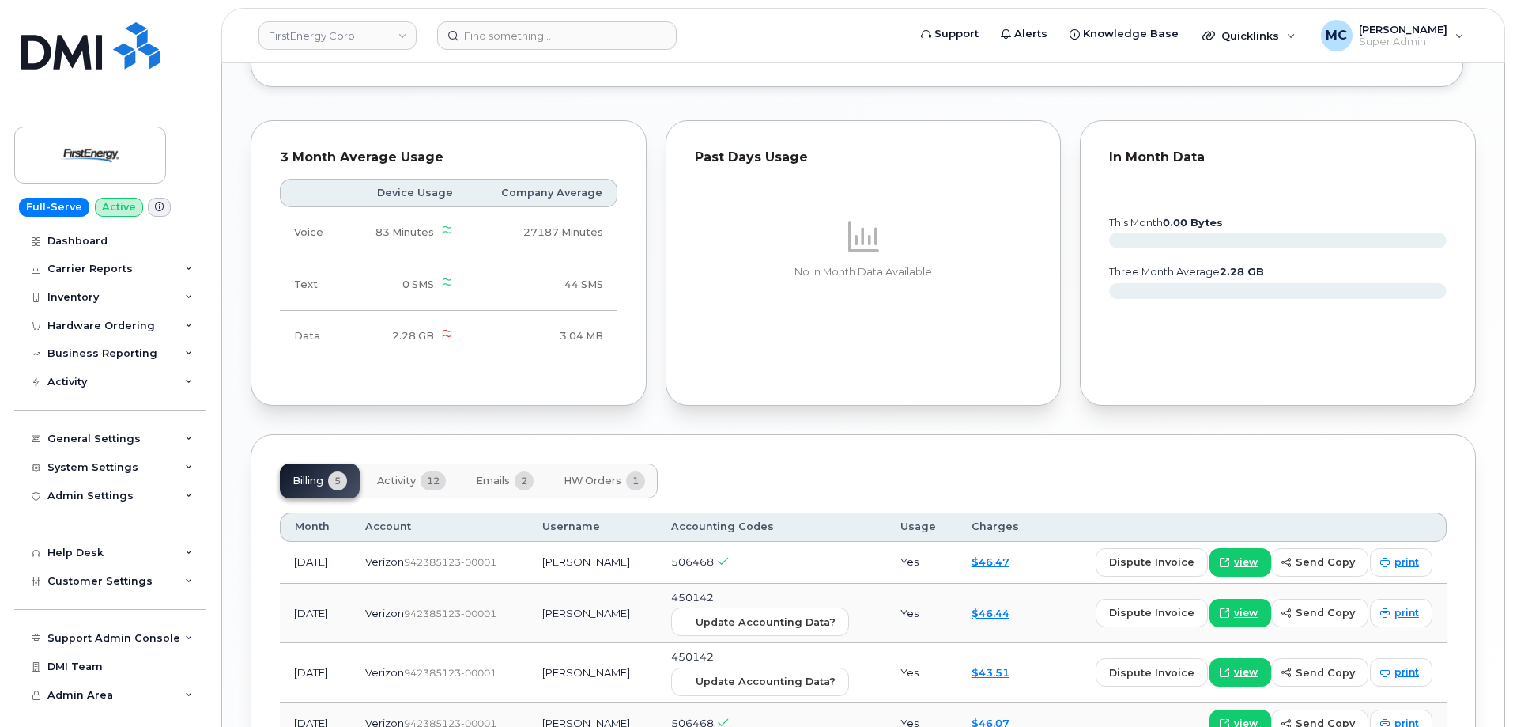
click at [401, 481] on span "Activity" at bounding box center [396, 480] width 39 height 13
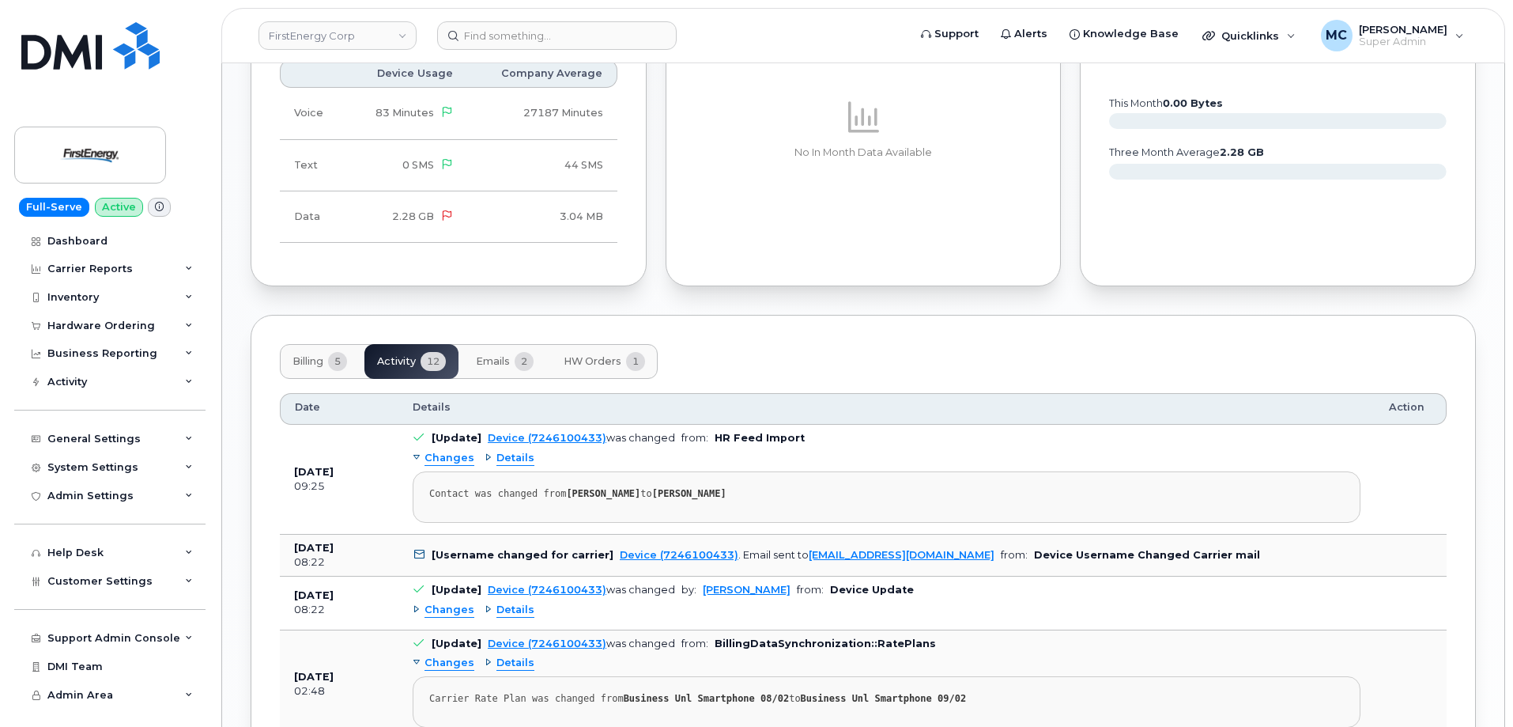
scroll to position [1476, 0]
